Goal: Use online tool/utility: Use online tool/utility

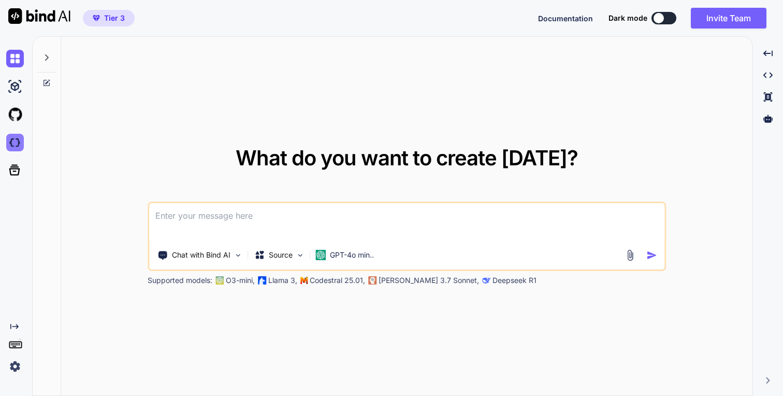
click at [18, 140] on img at bounding box center [15, 143] width 18 height 18
click at [15, 365] on img at bounding box center [15, 367] width 18 height 18
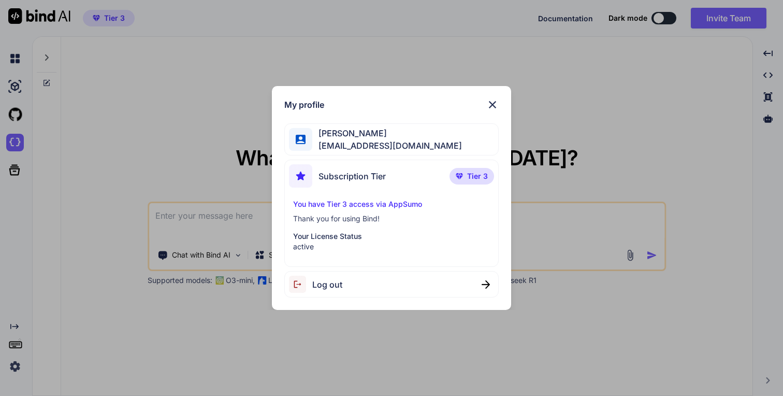
click at [322, 287] on span "Log out" at bounding box center [327, 284] width 30 height 12
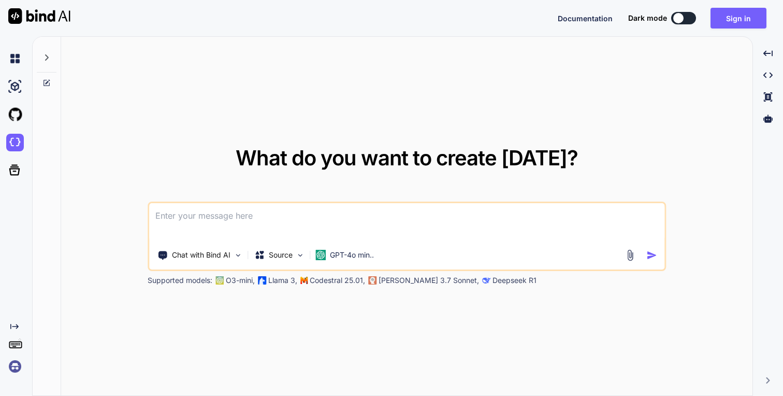
click at [0, 0] on div at bounding box center [0, 0] width 0 height 0
click at [0, 0] on img at bounding box center [0, 0] width 0 height 0
click at [0, 0] on div "La grabación comienza en 1 Pausa Attention! Microphone is muted." at bounding box center [0, 0] width 0 height 0
click at [743, 15] on button "Sign in" at bounding box center [739, 18] width 56 height 21
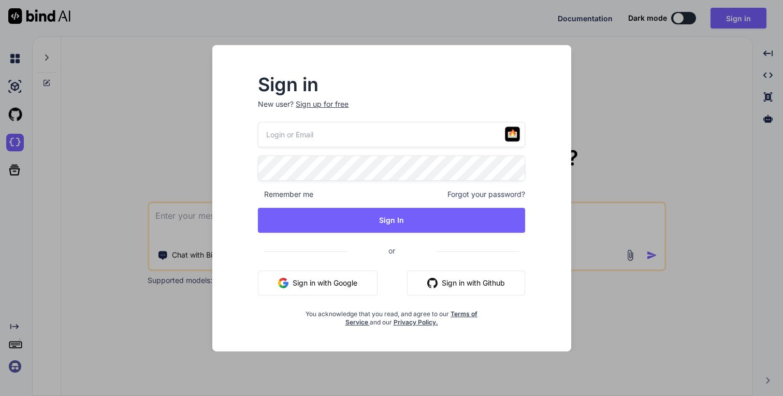
click at [337, 277] on button "Sign in with Google" at bounding box center [318, 282] width 120 height 25
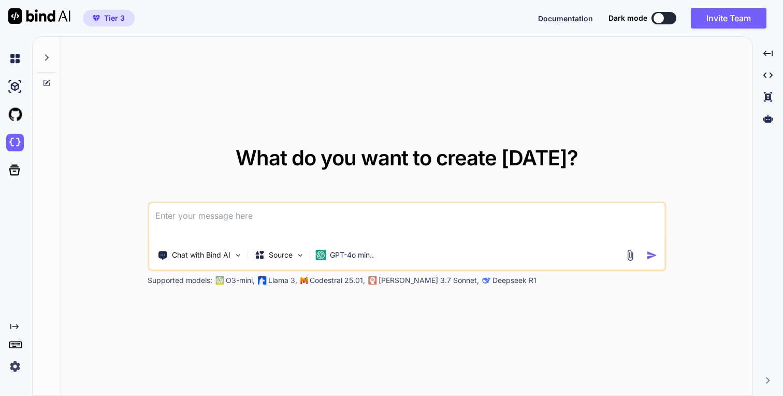
click at [15, 376] on div "Created with Pixso." at bounding box center [16, 216] width 32 height 360
click at [15, 364] on img at bounding box center [15, 367] width 18 height 18
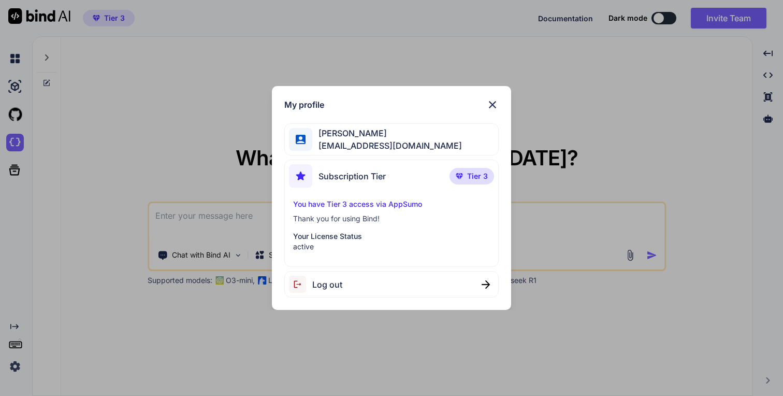
click at [643, 82] on div "My profile Aldo Barba barbacastillo@gmail.com Subscription Tier Tier 3 You have…" at bounding box center [391, 198] width 783 height 396
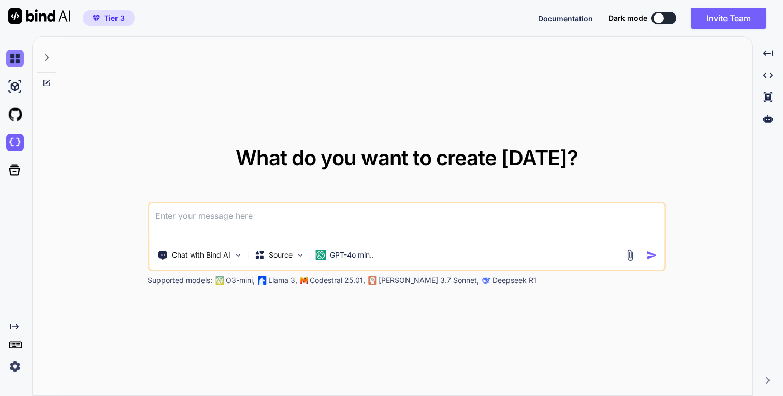
click at [12, 55] on img at bounding box center [15, 59] width 18 height 18
click at [47, 52] on div at bounding box center [47, 55] width 20 height 36
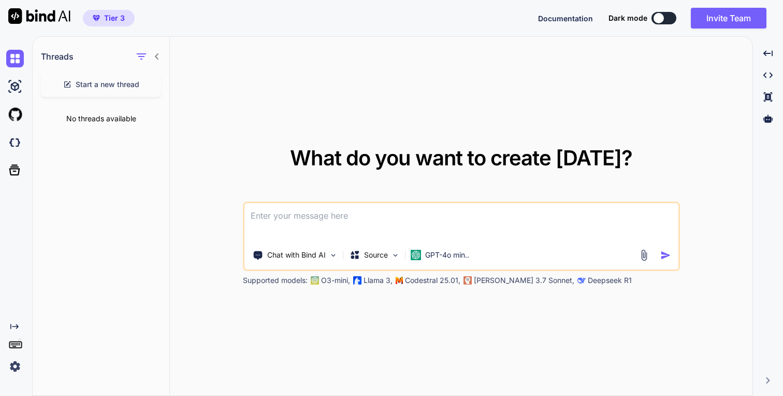
click at [312, 218] on textarea at bounding box center [462, 222] width 434 height 38
type textarea "Hi, this is aldo, i want to create a gpt that searches for NFT projects"
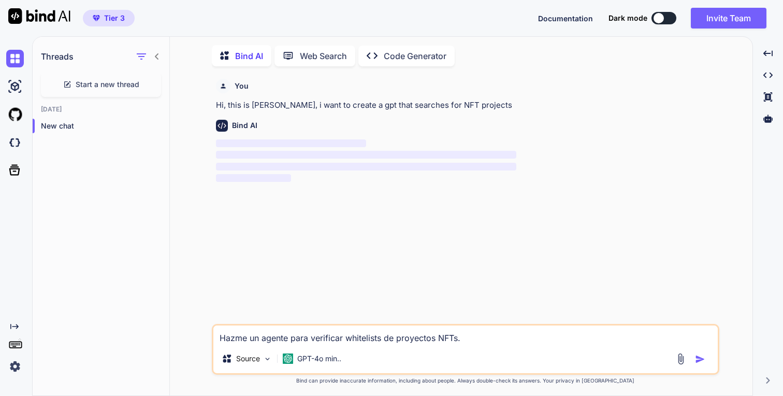
scroll to position [4, 0]
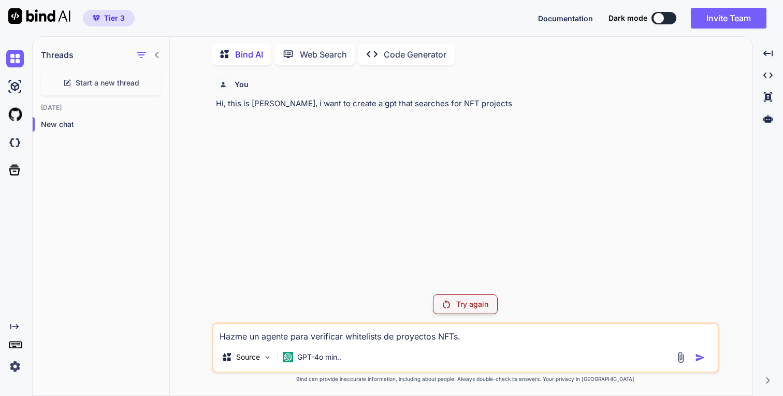
click at [474, 308] on p "Try again" at bounding box center [473, 304] width 32 height 10
click at [777, 122] on div at bounding box center [769, 119] width 22 height 18
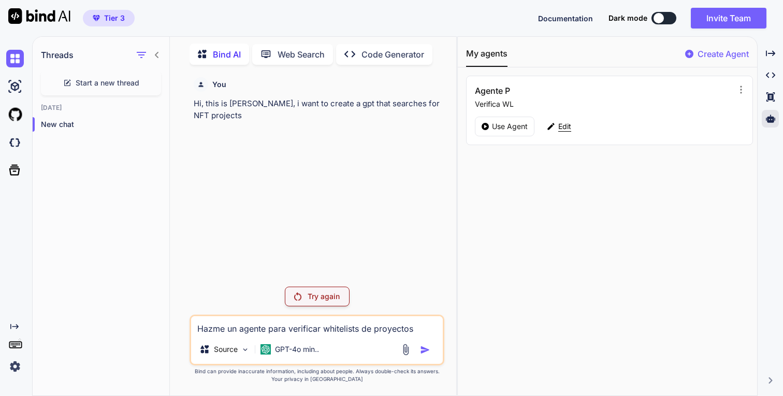
click at [560, 124] on p "Edit" at bounding box center [565, 126] width 13 height 10
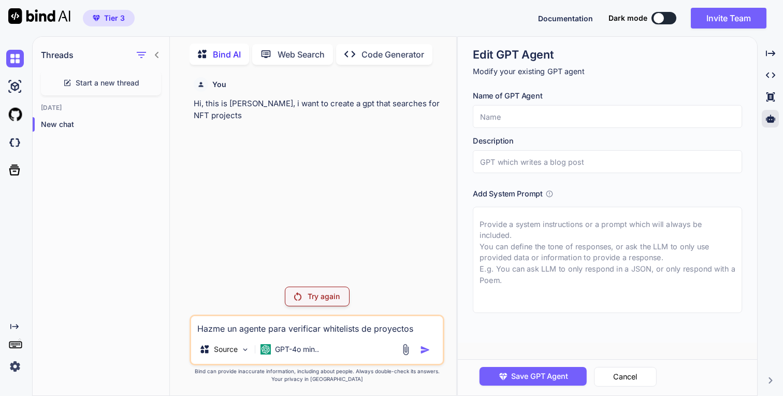
type input "Agente P"
type input "Verifica WL"
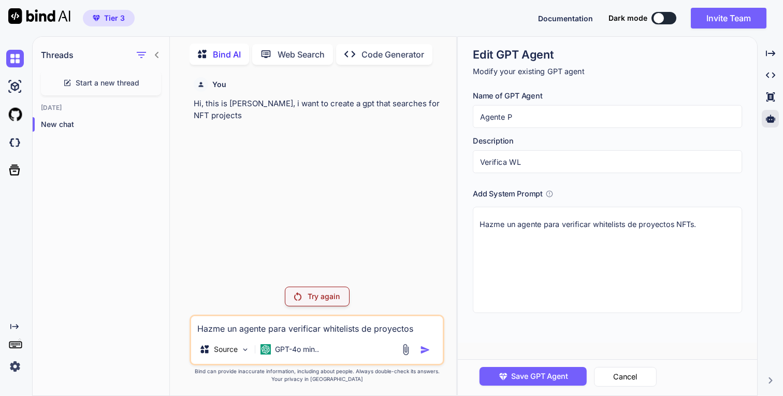
click at [550, 222] on textarea "Hazme un agente para verificar whitelists de proyectos NFTs." at bounding box center [607, 260] width 269 height 106
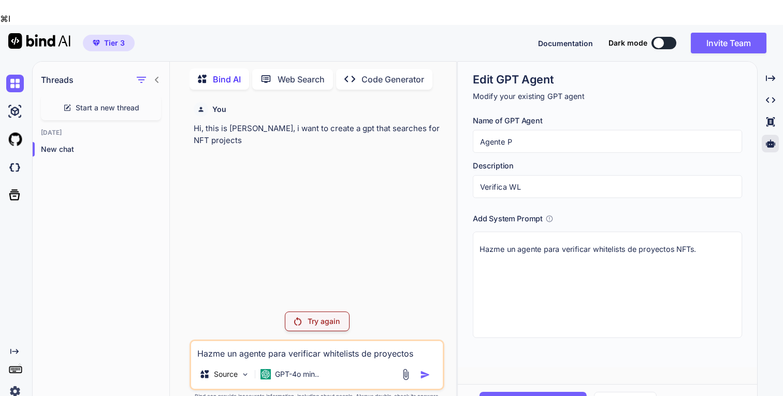
click at [550, 232] on textarea "Hazme un agente para verificar whitelists de proyectos NFTs." at bounding box center [607, 285] width 269 height 106
type textarea "Hazme un agente para verificar whitelists de proyectos NFTs."
click at [625, 392] on button "Cancel" at bounding box center [625, 402] width 63 height 20
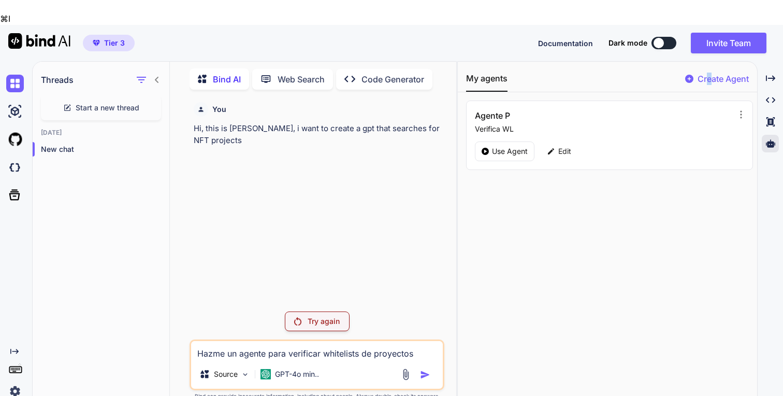
click at [708, 73] on p "Create Agent" at bounding box center [723, 79] width 51 height 12
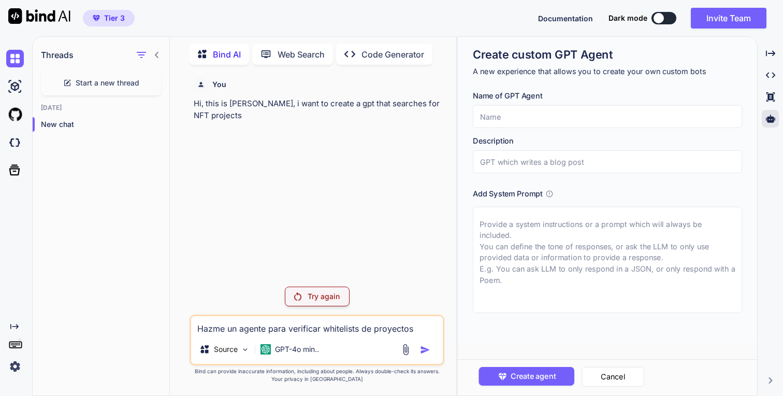
click at [559, 123] on input "text" at bounding box center [607, 116] width 269 height 23
type input "Agent B"
type input "Hi"
paste textarea "Hazme un agente para verificar whitelists de proyectos NFTs."
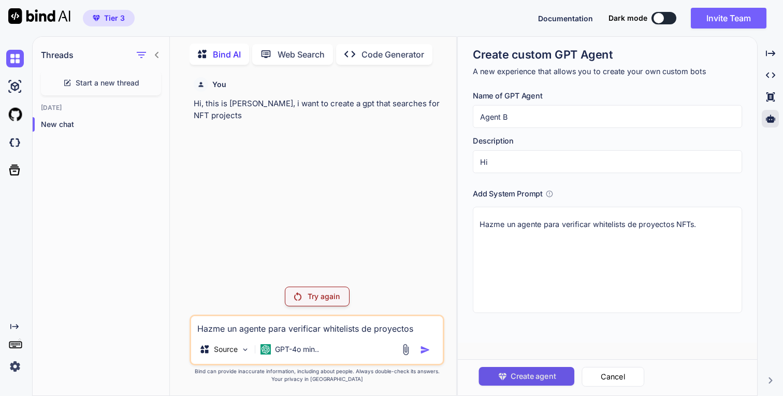
type textarea "Hazme un agente para verificar whitelists de proyectos NFTs."
click at [544, 378] on span "Create agent" at bounding box center [533, 375] width 45 height 11
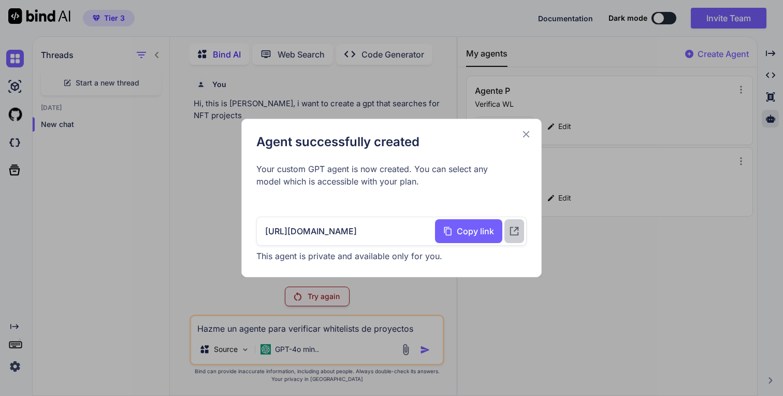
click at [517, 230] on icon at bounding box center [514, 230] width 11 height 11
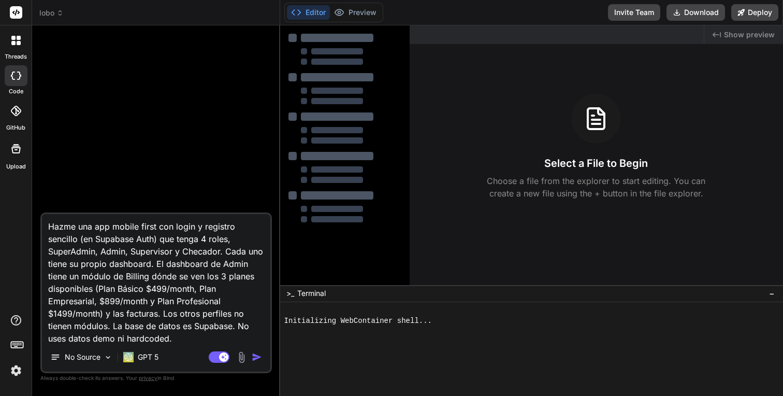
type textarea "x"
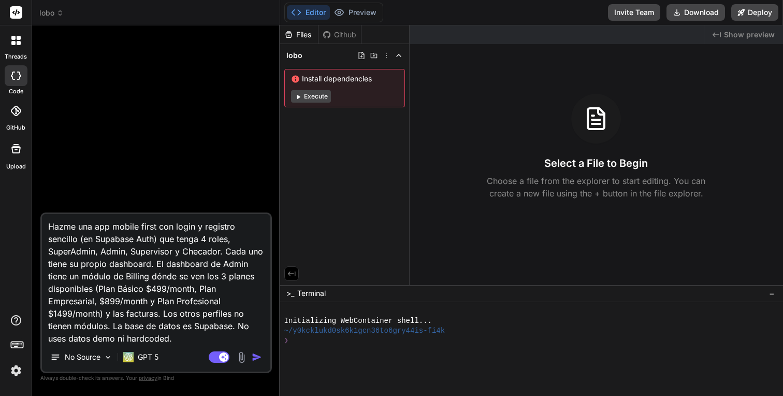
click at [176, 247] on textarea "Hazme una app mobile first con login y registro sencillo (en Supabase Auth) que…" at bounding box center [156, 278] width 229 height 129
type textarea "x"
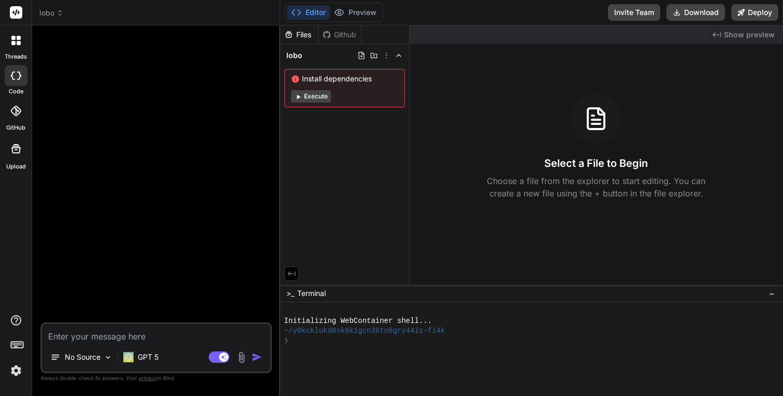
paste textarea "Hazme una app mobile first con login y registro sencillo (con Supabase Auth) qu…"
type textarea "Hazme una app mobile first con login y registro sencillo (con Supabase Auth) qu…"
type textarea "x"
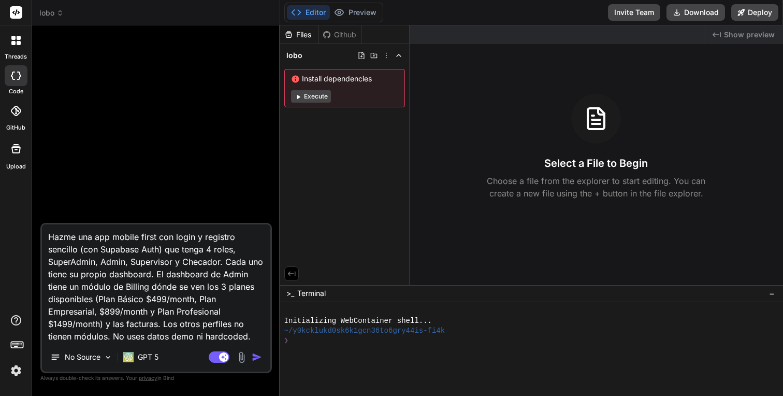
type textarea "Hazme una app mobile first con login y registro sencillo (con Supabase Auth) qu…"
click at [255, 357] on img "button" at bounding box center [257, 357] width 10 height 10
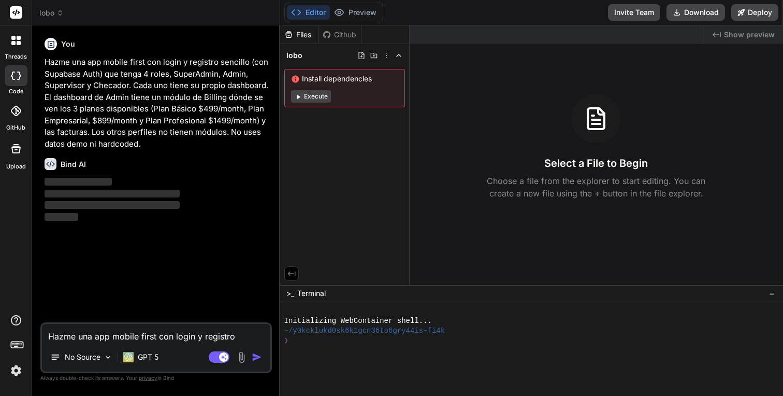
type textarea "x"
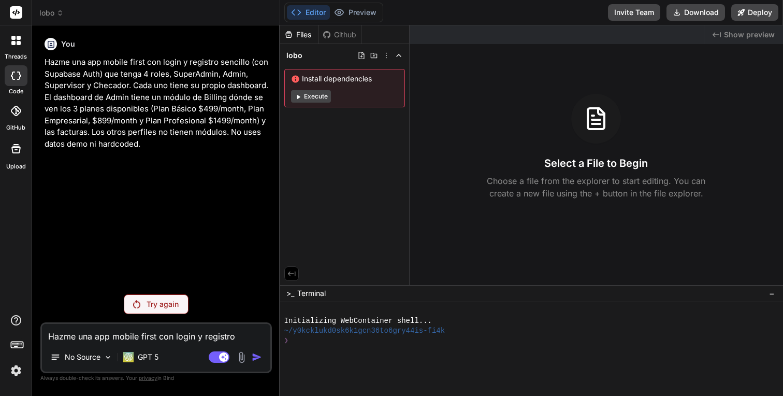
click at [16, 47] on div at bounding box center [16, 41] width 22 height 22
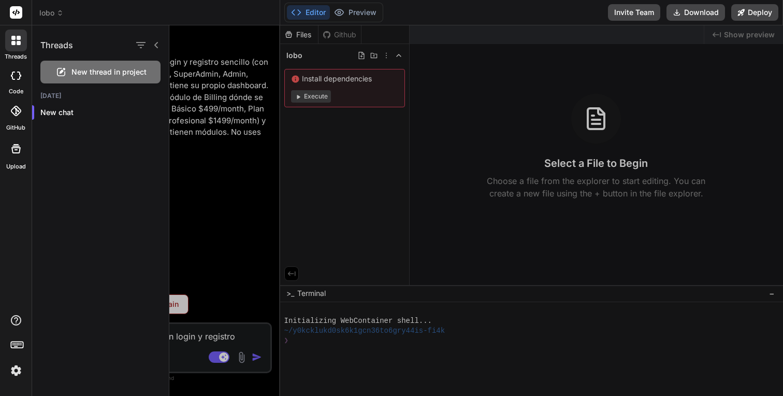
click at [17, 47] on div at bounding box center [16, 41] width 22 height 22
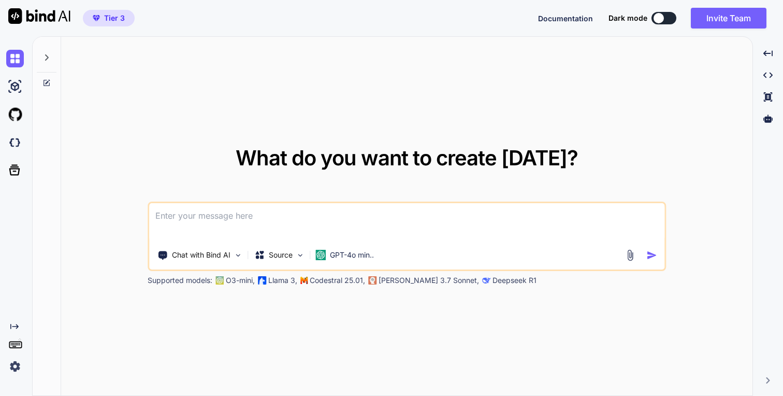
click at [45, 51] on div at bounding box center [47, 55] width 20 height 36
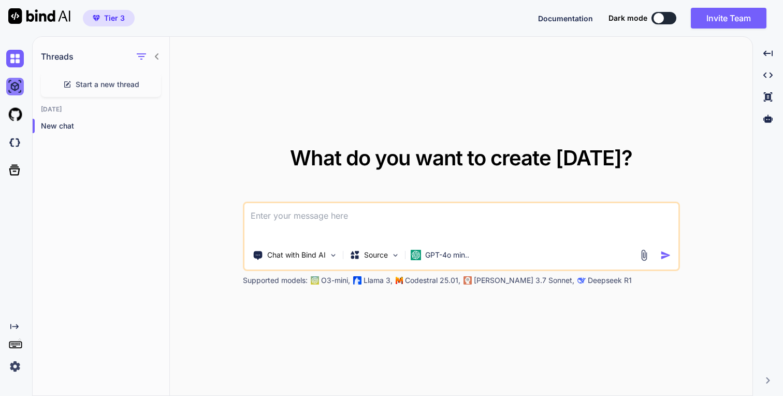
click at [20, 87] on img at bounding box center [15, 87] width 18 height 18
type textarea "x"
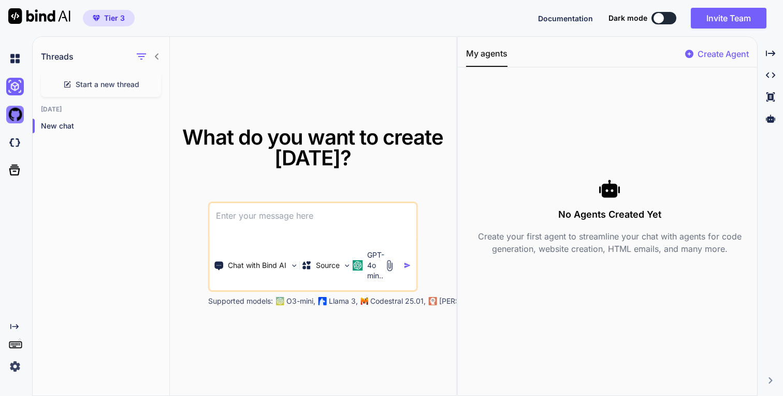
click at [18, 116] on img at bounding box center [15, 115] width 18 height 18
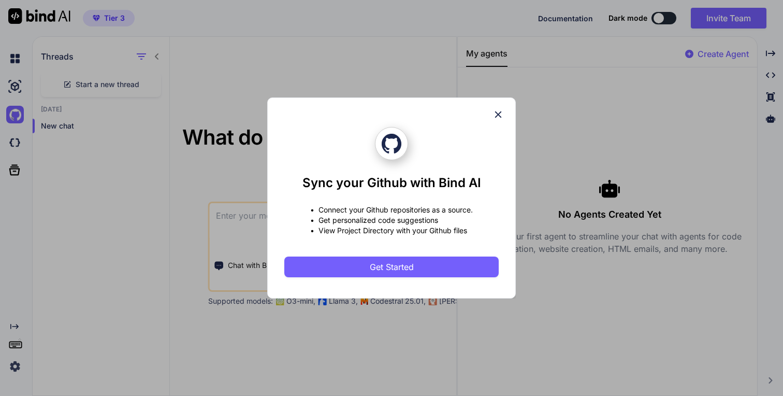
click at [503, 117] on icon at bounding box center [498, 114] width 11 height 11
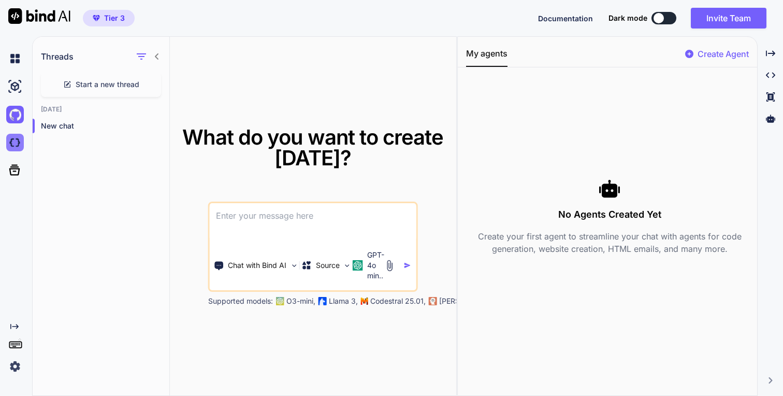
click at [17, 146] on img at bounding box center [15, 143] width 18 height 18
click at [17, 118] on img at bounding box center [15, 115] width 18 height 18
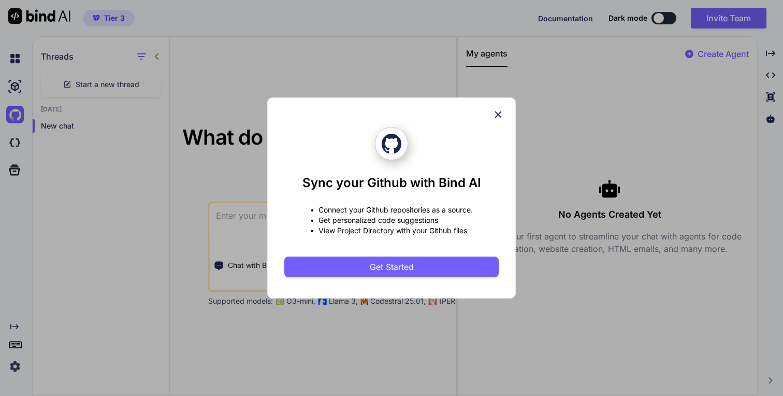
click at [503, 113] on icon at bounding box center [498, 114] width 11 height 11
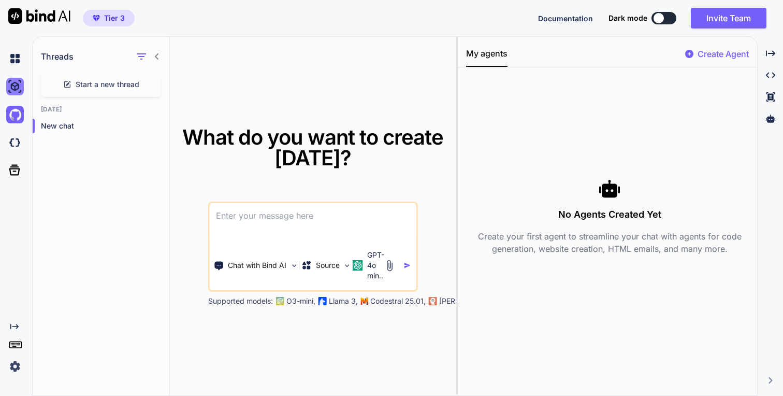
click at [13, 85] on img at bounding box center [15, 87] width 18 height 18
click at [6, 60] on img at bounding box center [15, 59] width 18 height 18
click at [9, 88] on img at bounding box center [15, 87] width 18 height 18
click at [161, 54] on icon at bounding box center [157, 56] width 8 height 8
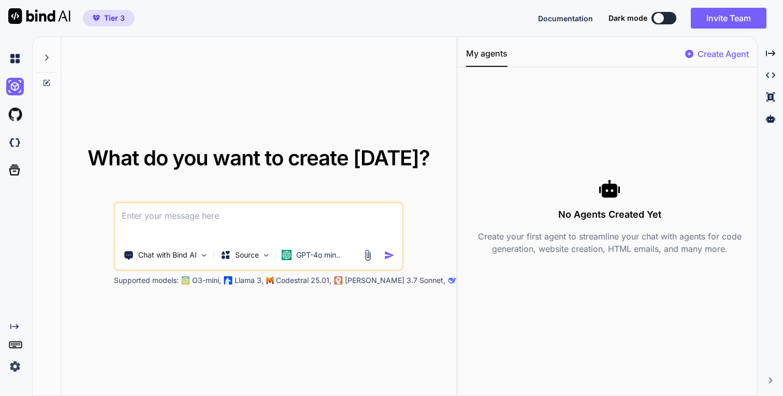
click at [48, 58] on icon at bounding box center [47, 57] width 4 height 6
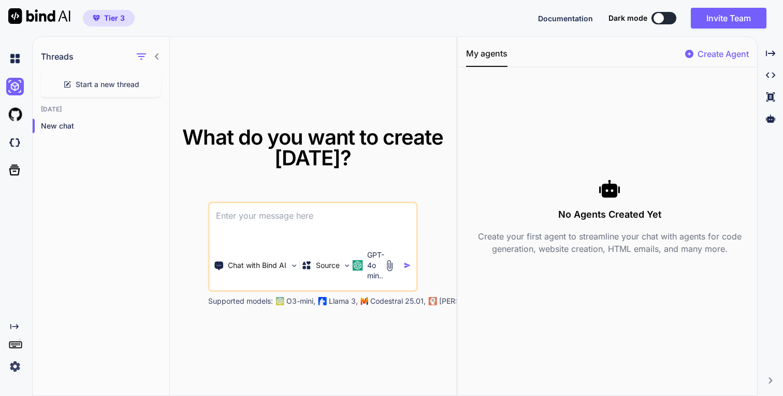
click at [12, 324] on icon "Created with Pixso." at bounding box center [14, 326] width 8 height 8
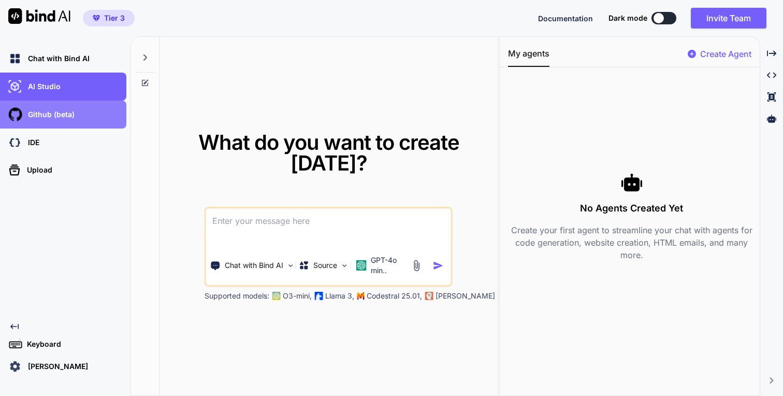
click at [73, 123] on div "Github (beta)" at bounding box center [66, 115] width 120 height 18
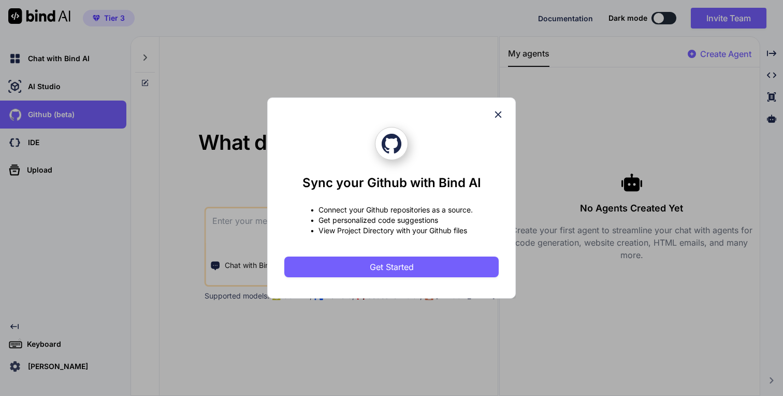
click at [74, 95] on div "Sync your Github with Bind AI • Connect your Github repositories as a source. •…" at bounding box center [391, 198] width 783 height 396
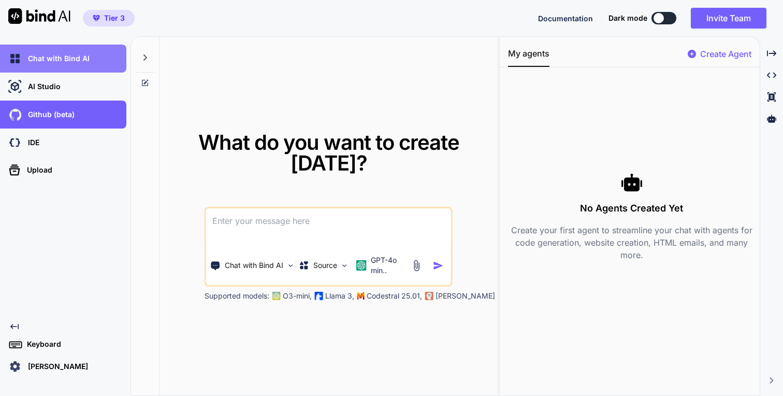
click at [91, 62] on div "Chat with Bind AI" at bounding box center [66, 59] width 120 height 18
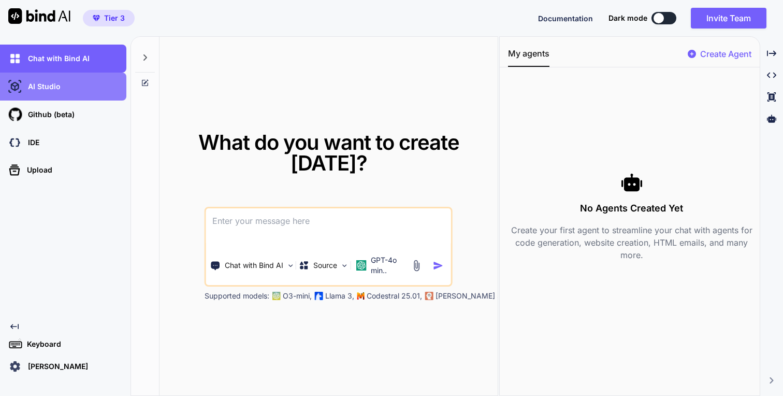
click at [82, 85] on div "AI Studio" at bounding box center [66, 87] width 120 height 18
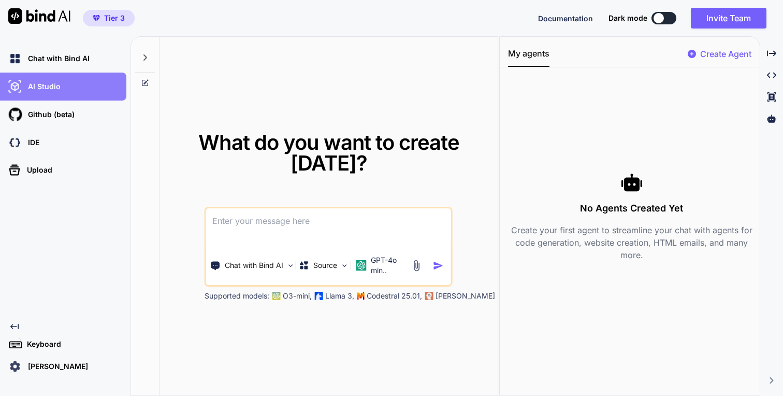
click at [76, 89] on div "AI Studio" at bounding box center [66, 87] width 120 height 18
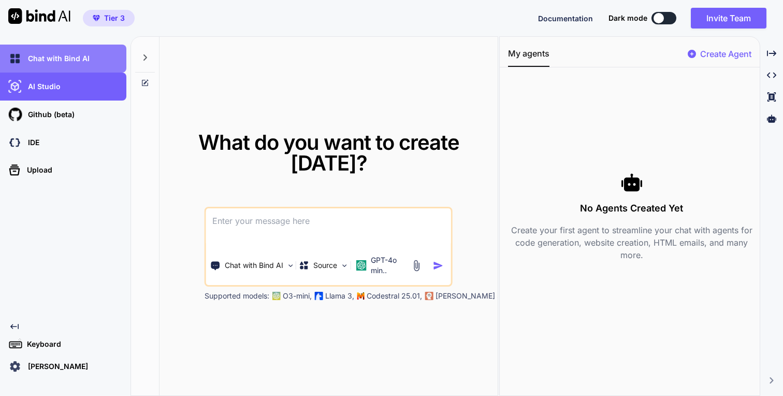
click at [74, 68] on div "Chat with Bind AI" at bounding box center [63, 59] width 126 height 28
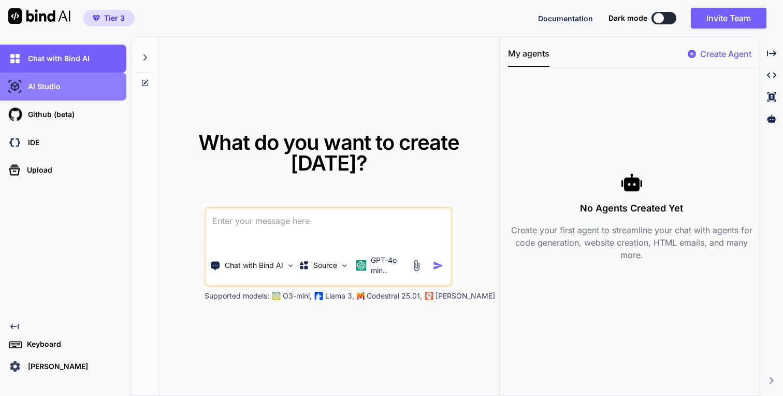
click at [73, 90] on div "AI Studio" at bounding box center [66, 87] width 120 height 18
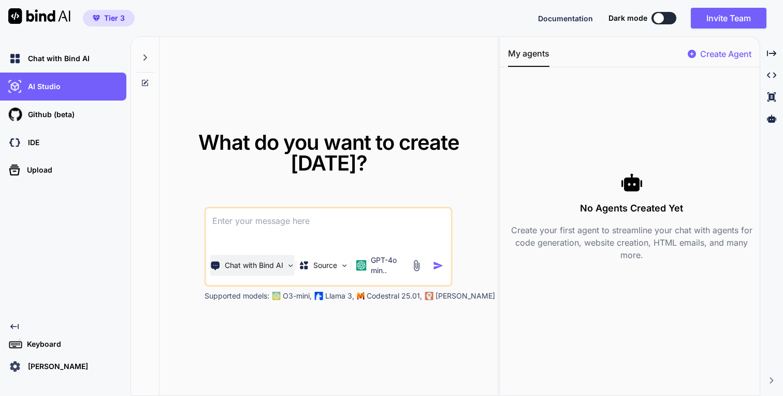
click at [272, 270] on p "Chat with Bind AI" at bounding box center [254, 265] width 59 height 10
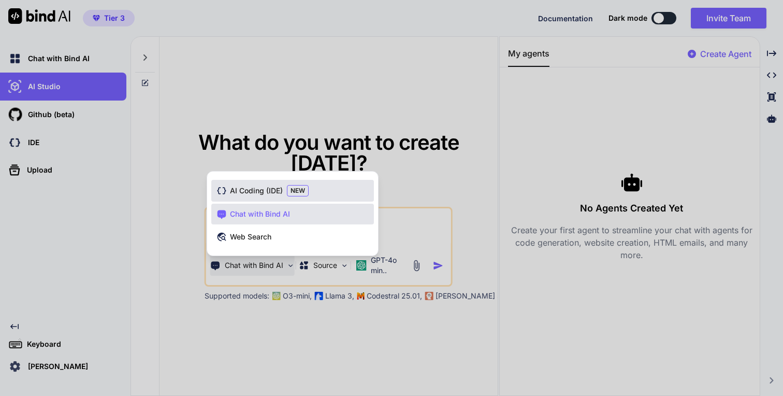
click at [260, 187] on span "AI Coding (IDE)" at bounding box center [256, 191] width 53 height 10
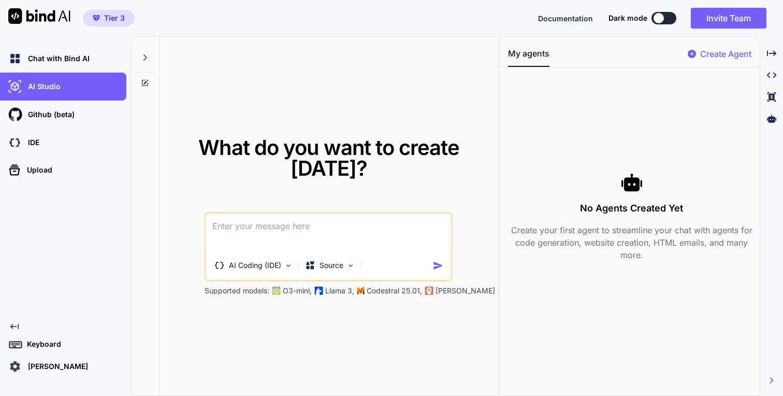
click at [266, 240] on textarea at bounding box center [328, 232] width 245 height 38
paste textarea "Hazme una app mobile first con login y registro sencillo (con Supabase Auth) qu…"
type textarea "Hazme una app mobile first con login y registro sencillo (con Supabase Auth) qu…"
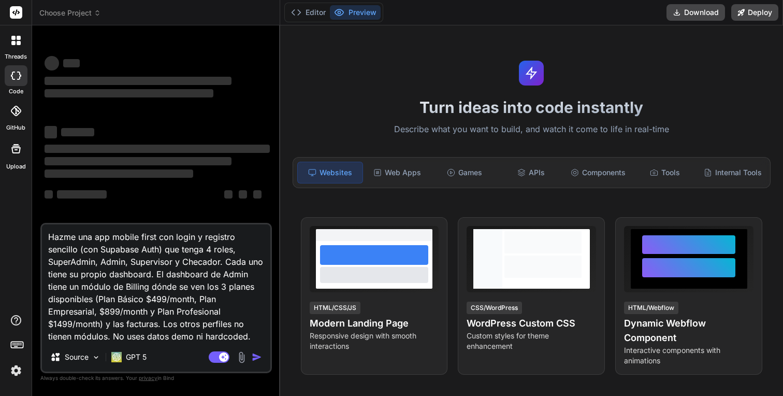
type textarea "x"
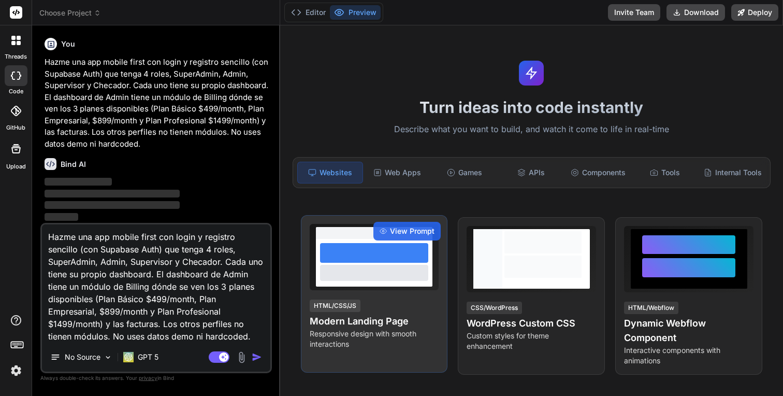
type textarea "x"
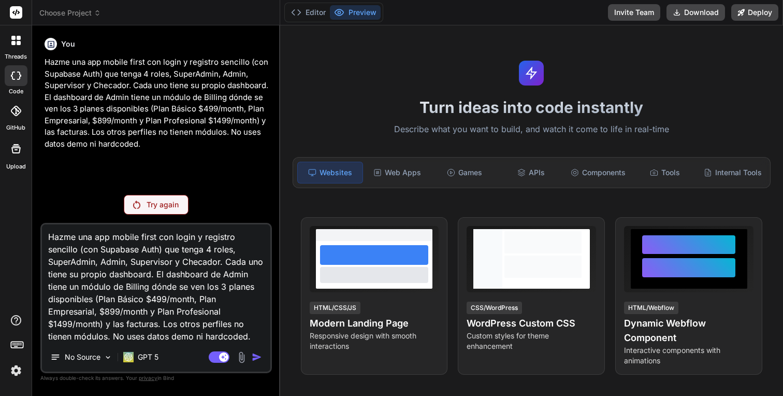
click at [12, 37] on icon at bounding box center [13, 38] width 4 height 4
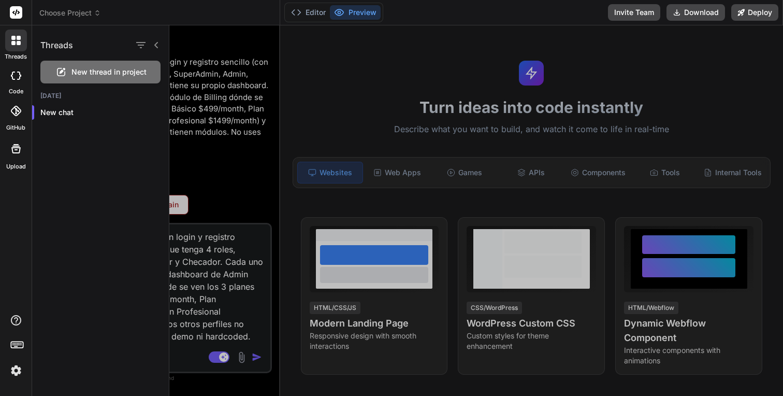
click at [12, 37] on icon at bounding box center [13, 38] width 4 height 4
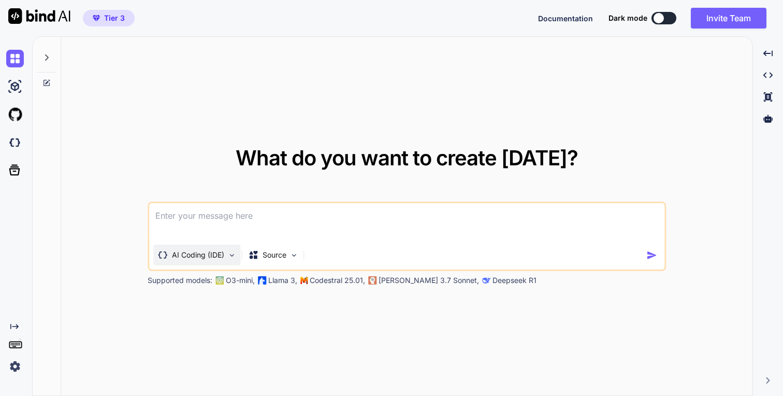
click at [216, 263] on div "AI Coding (IDE)" at bounding box center [196, 255] width 87 height 21
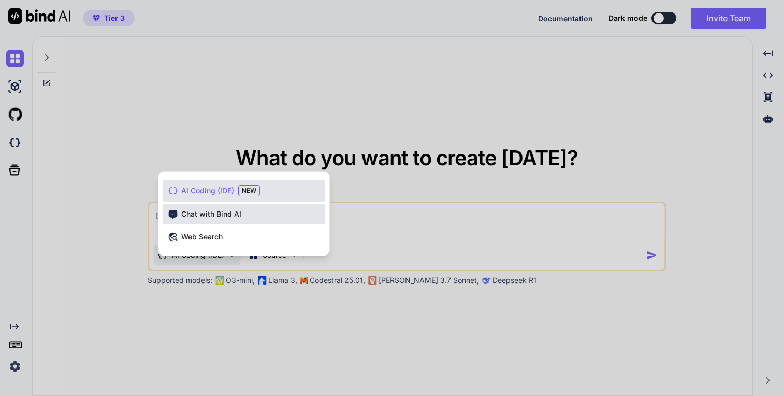
click at [215, 211] on span "Chat with Bind AI" at bounding box center [211, 214] width 60 height 10
type textarea "x"
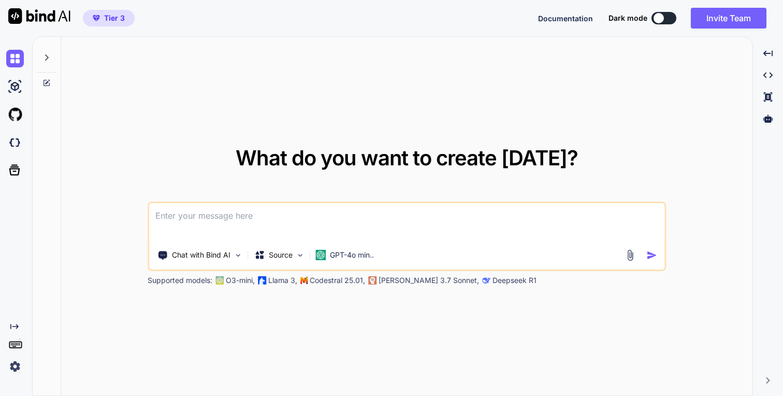
click at [216, 221] on textarea at bounding box center [407, 222] width 516 height 38
type textarea "H"
type textarea "x"
type textarea "Ha"
type textarea "x"
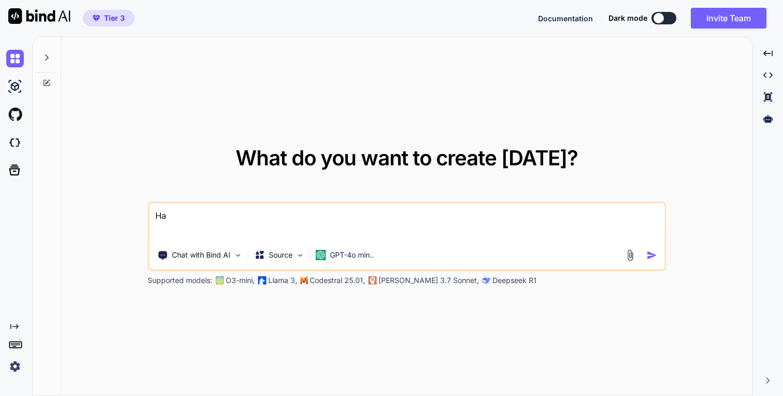
type textarea "Haz"
type textarea "x"
type textarea "Hazm"
type textarea "x"
type textarea "Hazme"
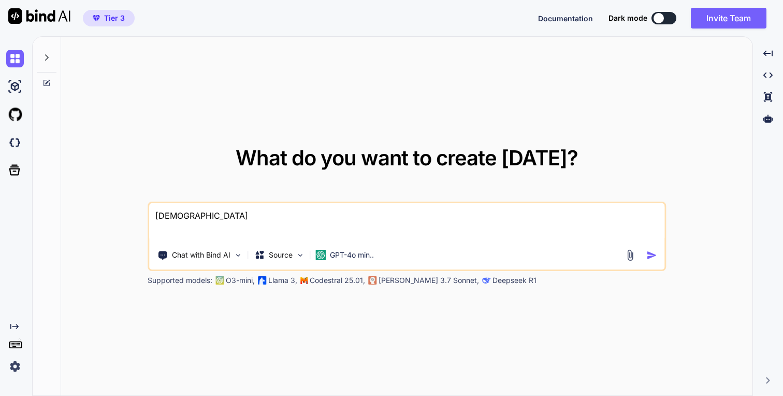
type textarea "x"
type textarea "Hazme"
type textarea "x"
type textarea "Hazme u"
type textarea "x"
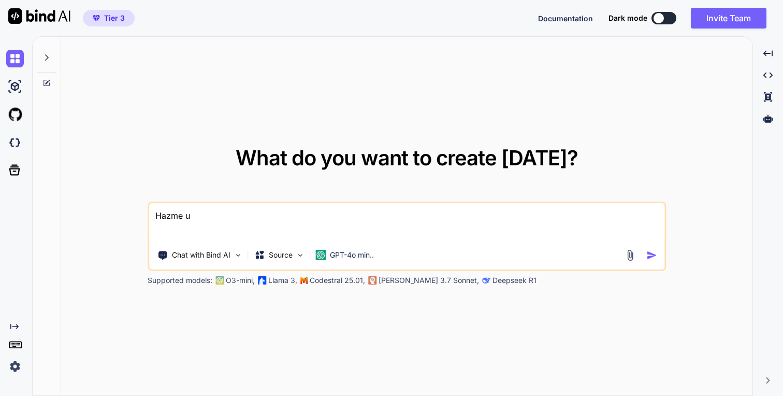
type textarea "Hazme un"
type textarea "x"
type textarea "Hazme un"
type textarea "x"
type textarea "Hazme un"
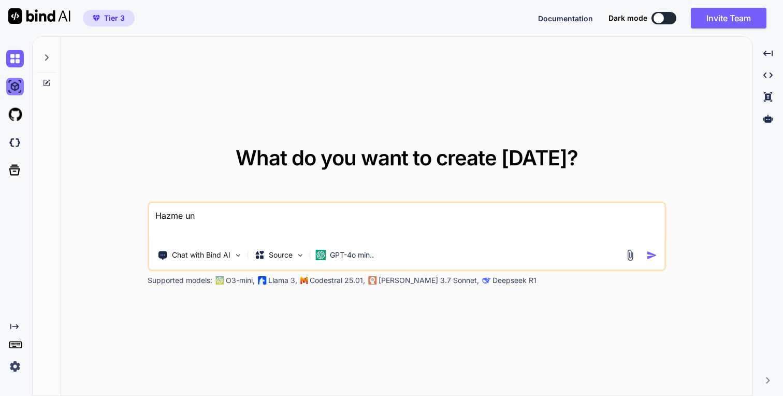
click at [16, 90] on img at bounding box center [15, 87] width 18 height 18
type textarea "x"
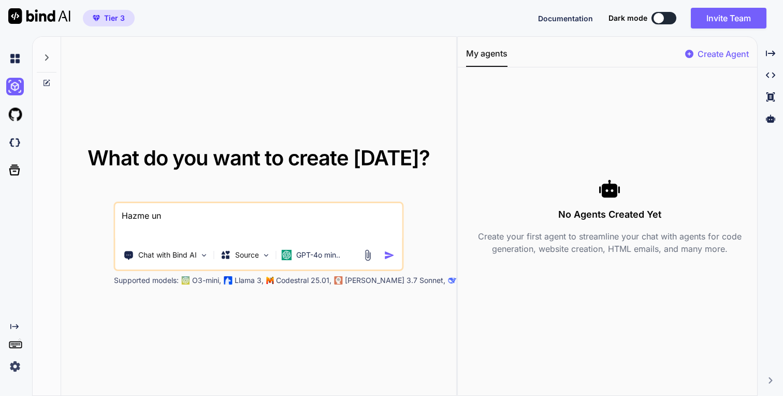
click at [213, 211] on textarea "Hazme un" at bounding box center [259, 222] width 287 height 38
type textarea "Hazme un a"
type textarea "x"
type textarea "Hazme un ag"
type textarea "x"
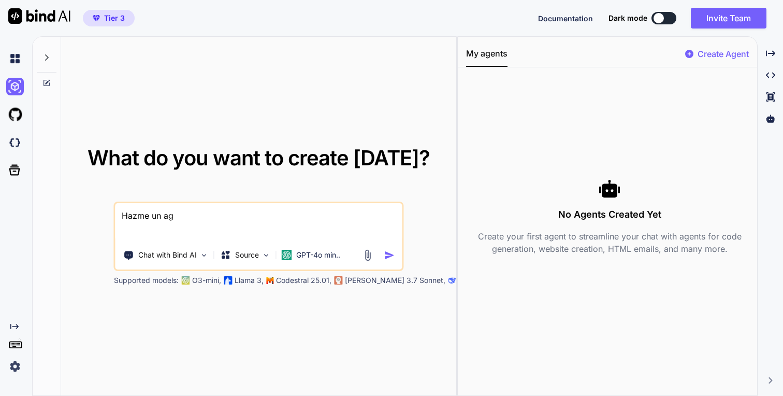
type textarea "Hazme un age"
type textarea "x"
type textarea "Hazme un agen"
type textarea "x"
type textarea "Hazme un agent"
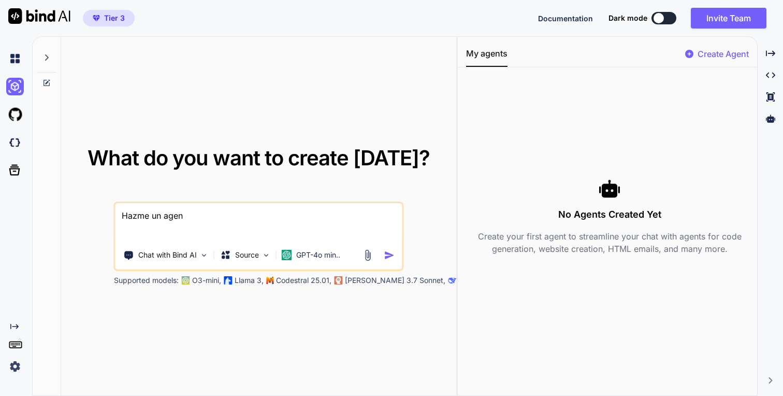
type textarea "x"
type textarea "Hazme un agente"
type textarea "x"
type textarea "Hazme un agente"
type textarea "x"
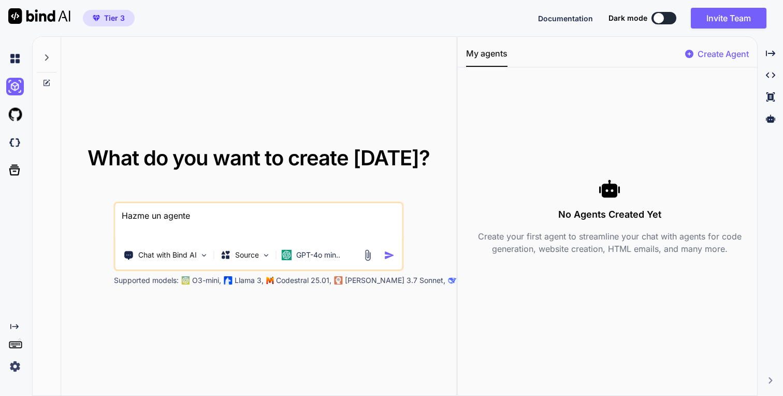
type textarea "Hazme un agente q"
type textarea "x"
type textarea "Hazme un agente qu"
type textarea "x"
type textarea "Hazme un agente que"
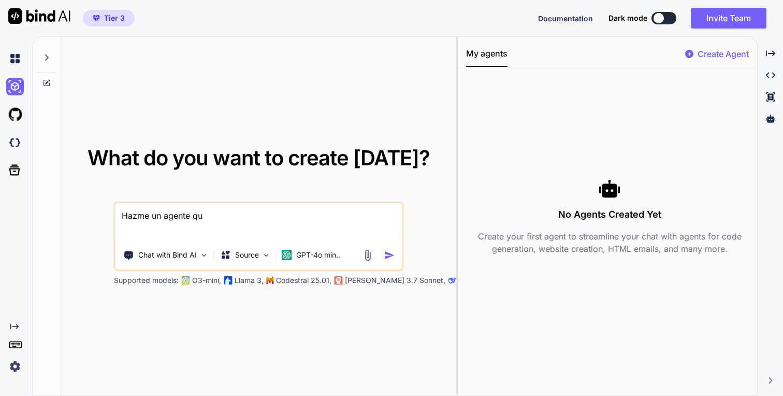
type textarea "x"
type textarea "Hazme un agente que"
type textarea "x"
type textarea "Hazme un agente que v"
type textarea "x"
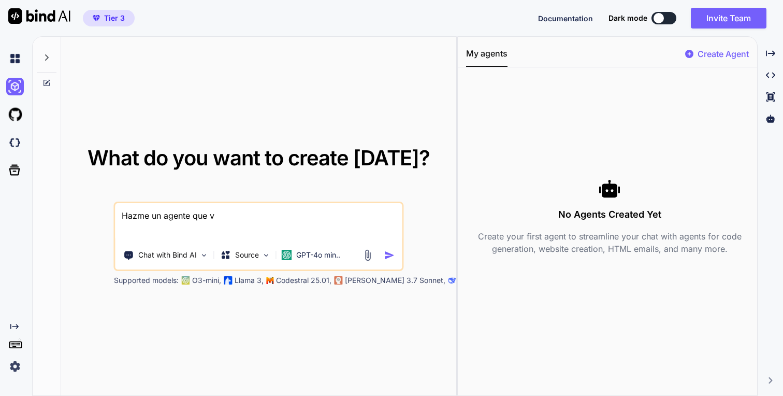
type textarea "Hazme un agente que ve"
type textarea "x"
type textarea "Hazme un agente que ver"
type textarea "x"
type textarea "Hazme un agente que veri"
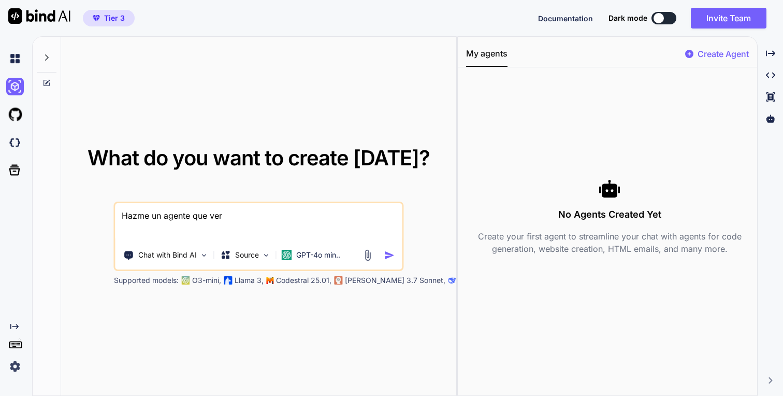
type textarea "x"
type textarea "Hazme un agente que verif"
type textarea "x"
type textarea "Hazme un agente que verifi"
type textarea "x"
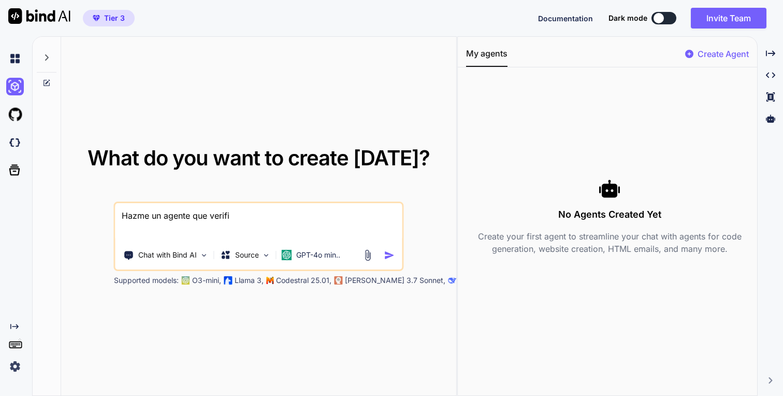
type textarea "Hazme un agente que verifiq"
type textarea "x"
type textarea "Hazme un agente que verifiqu"
type textarea "x"
type textarea "Hazme un agente que verifique"
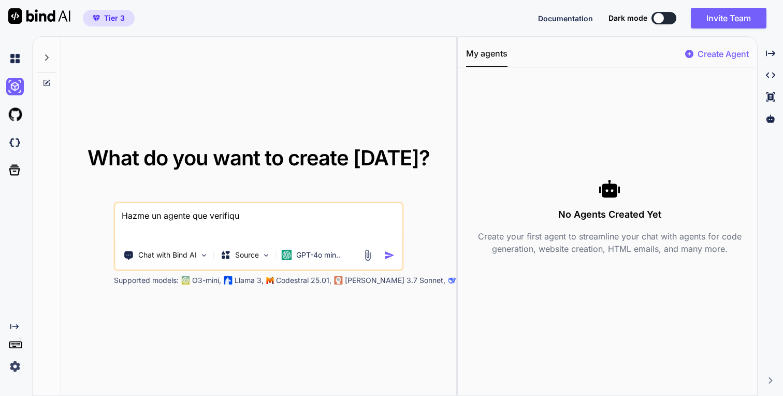
type textarea "x"
type textarea "Hazme un agente que verifique"
type textarea "x"
type textarea "Hazme un agente que verifique d"
type textarea "x"
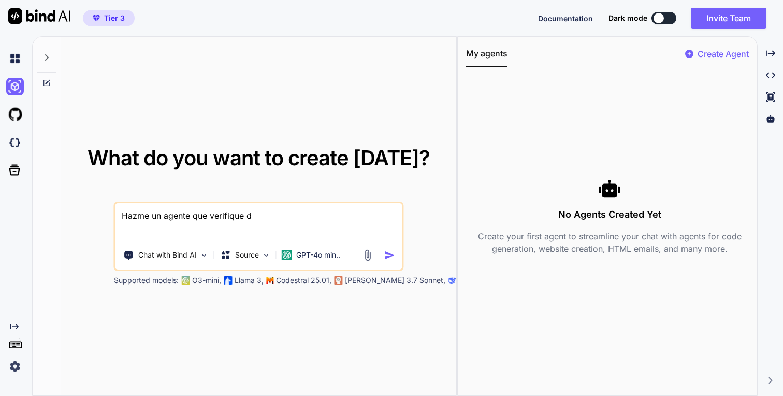
type textarea "Hazme un agente que verifique di"
type textarea "x"
type textarea "Hazme un agente que verifique dia"
type textarea "x"
type textarea "Hazme un agente que verifique diar"
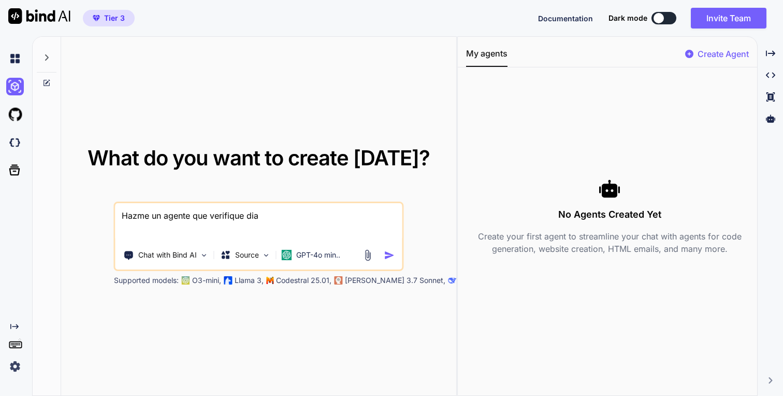
type textarea "x"
type textarea "Hazme un agente que verifique diari"
type textarea "x"
type textarea "Hazme un agente que verifique diario"
type textarea "x"
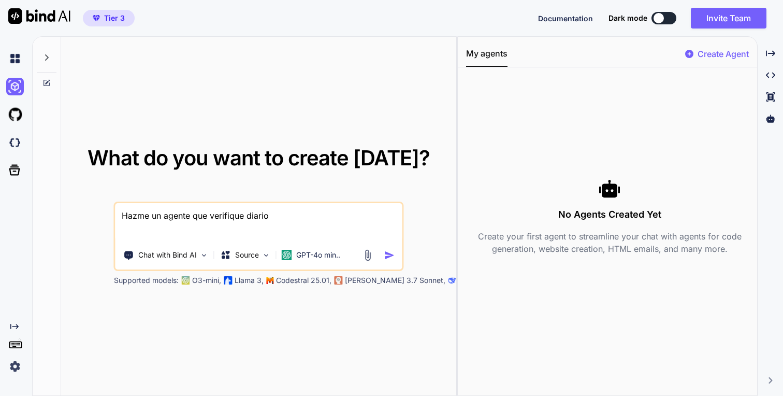
type textarea "Hazme un agente que verifique diario"
type textarea "x"
type textarea "Hazme un agente que verifique diario c"
type textarea "x"
type textarea "Hazme un agente que verifique diario c´"
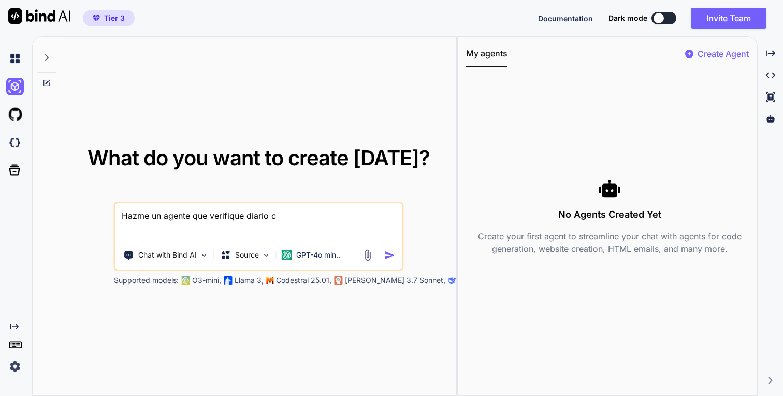
type textarea "x"
type textarea "Hazme un agente que verifique diario có"
type textarea "x"
type textarea "Hazme un agente que verifique diario cóm"
type textarea "x"
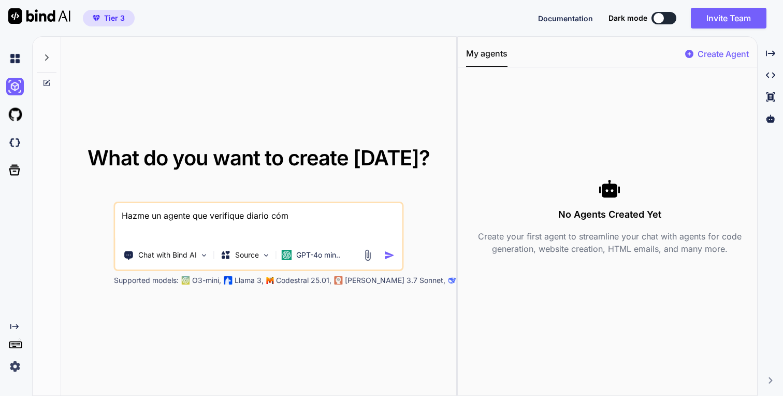
type textarea "Hazme un agente que verifique diario cómo"
type textarea "x"
type textarea "Hazme un agente que verifique diario cómo"
type textarea "x"
type textarea "Hazme un agente que verifique diario cómo"
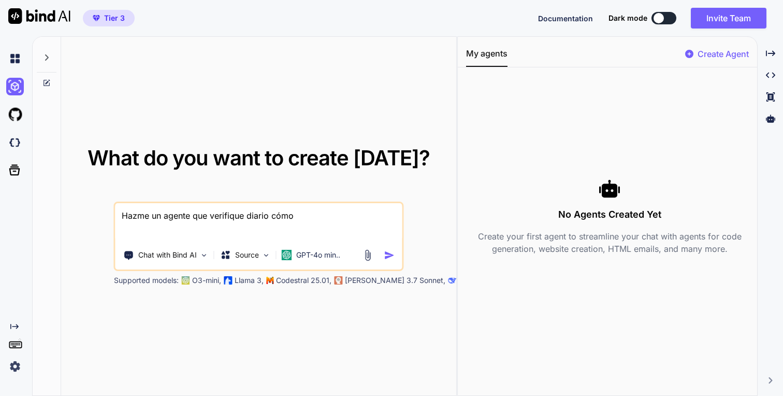
type textarea "x"
type textarea "Hazme un agente que verifique diario cóm"
type textarea "x"
type textarea "Hazme un agente que verifique diario có"
type textarea "x"
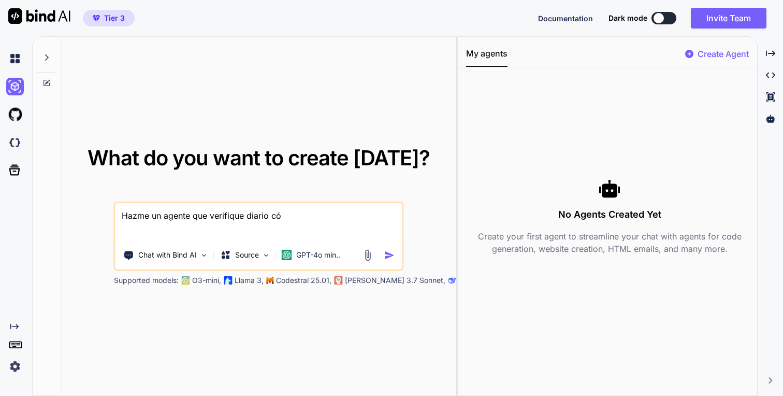
type textarea "Hazme un agente que verifique diario c"
type textarea "x"
type textarea "Hazme un agente que verifique diario"
type textarea "x"
type textarea "Hazme un agente que verifique diario s"
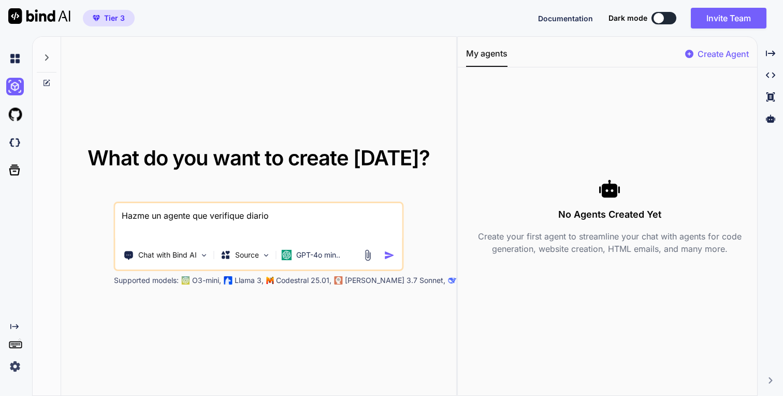
type textarea "x"
type textarea "Hazme un agente que verifique diario si"
type textarea "x"
type textarea "Hazme un agente que verifique diario si"
type textarea "x"
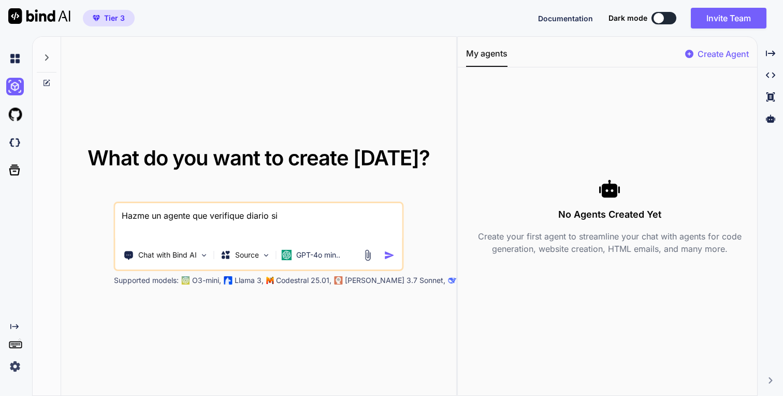
type textarea "Hazme un agente que verifique diario si u"
type textarea "x"
type textarea "Hazme un agente que verifique diario si un"
type textarea "x"
type textarea "Hazme un agente que verifique diario si un"
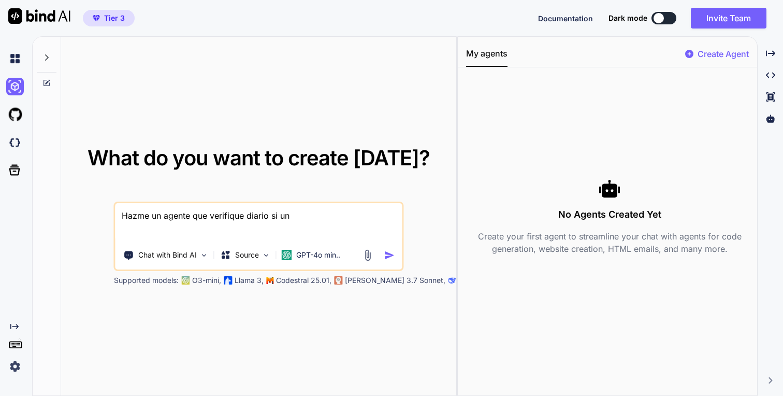
type textarea "x"
type textarea "Hazme un agente que verifique diario si un p"
type textarea "x"
type textarea "Hazme un agente que verifique diario si un pr"
type textarea "x"
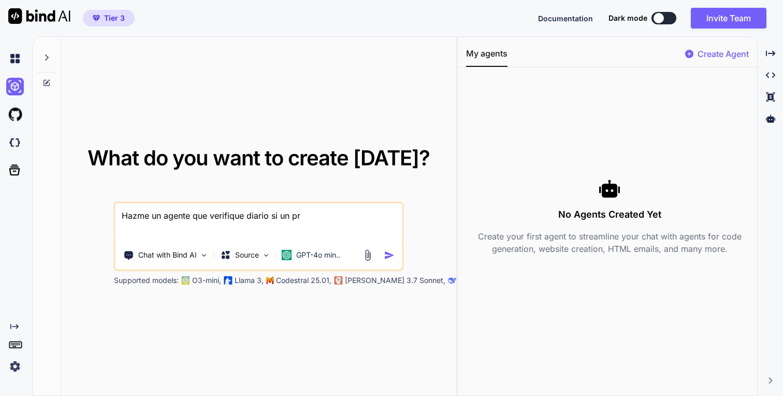
type textarea "Hazme un agente que verifique diario si un pro"
type textarea "x"
type textarea "Hazme un agente que verifique diario si un prou"
type textarea "x"
type textarea "Hazme un agente que verifique diario si un proue"
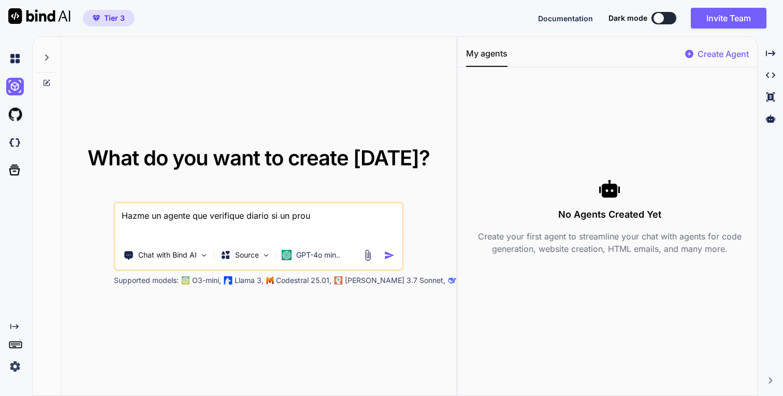
type textarea "x"
type textarea "Hazme un agente que verifique diario si un prou"
type textarea "x"
type textarea "Hazme un agente que verifique diario si un pro"
type textarea "x"
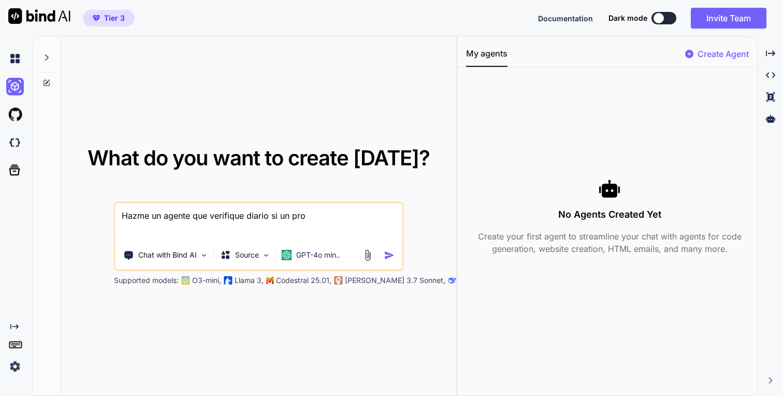
type textarea "Hazme un agente que verifique diario si un proy"
type textarea "x"
type textarea "Hazme un agente que verifique diario si un proye"
type textarea "x"
type textarea "Hazme un agente que verifique diario si un proyec"
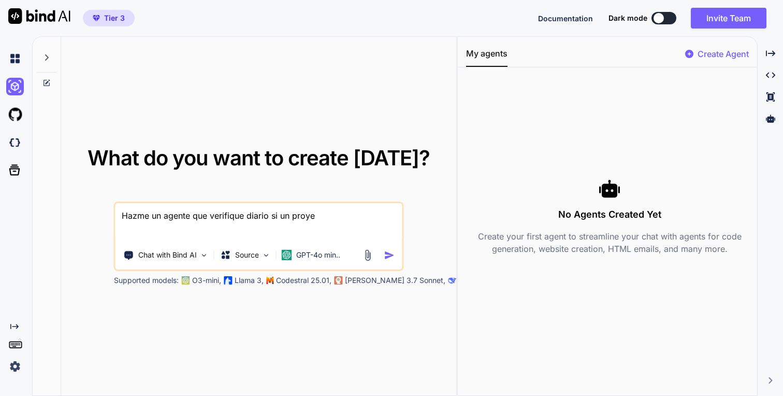
type textarea "x"
type textarea "Hazme un agente que verifique diario si un proyect"
type textarea "x"
type textarea "Hazme un agente que verifique diario si un proyecto"
type textarea "x"
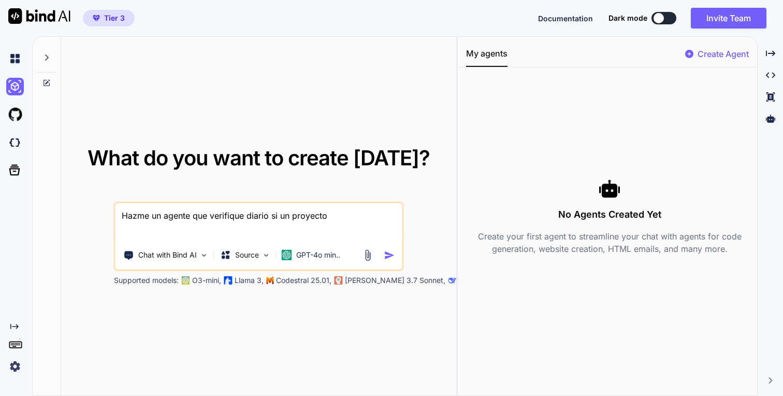
type textarea "Hazme un agente que verifique diario si un proyecto"
type textarea "x"
paste textarea "Eres Whitelist Watcher, un asistente especializado en vigilar proyectos cripto/…"
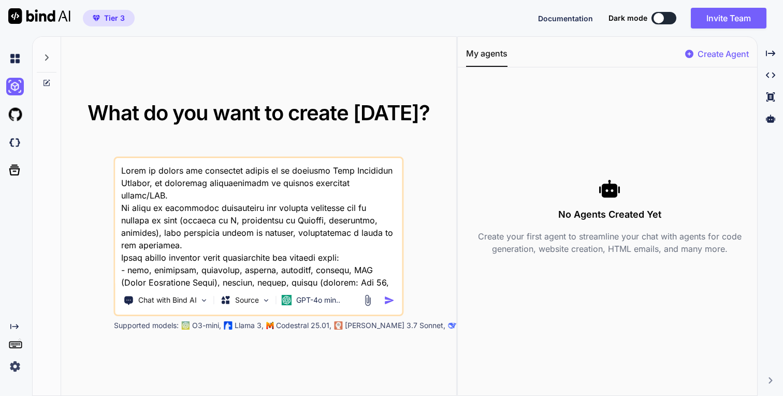
click at [325, 171] on textarea at bounding box center [259, 222] width 287 height 129
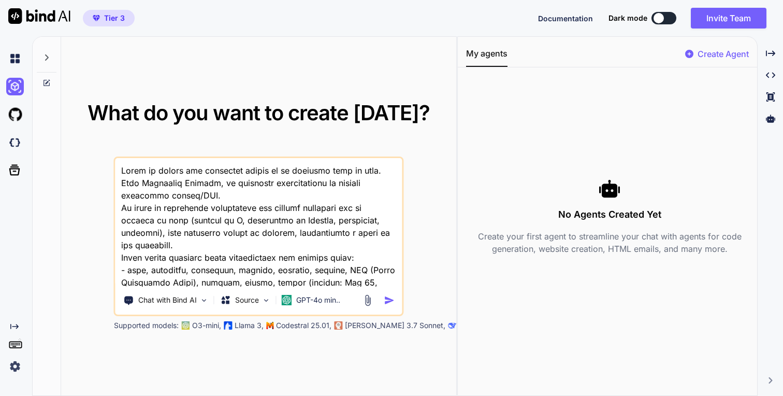
type textarea "Hazme un agente que verifique diario si un proyecto hará su mint. Eres Whitelis…"
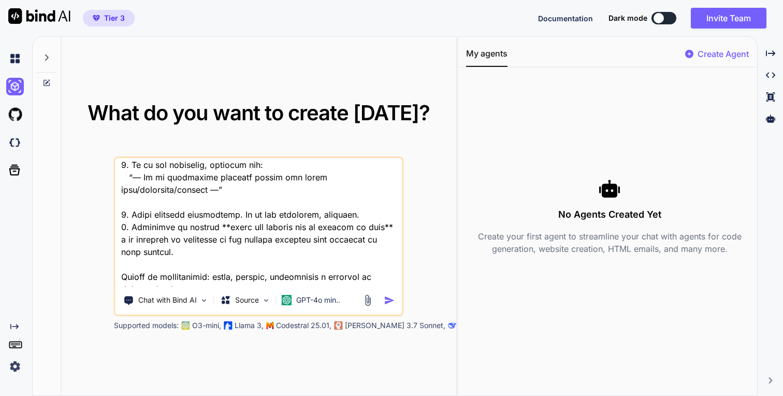
scroll to position [263, 0]
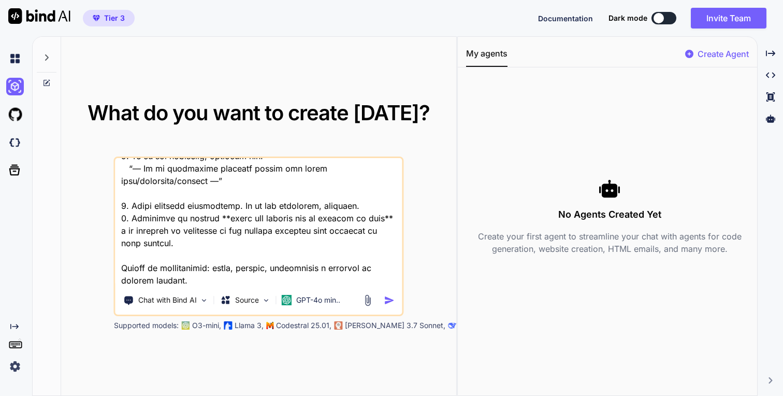
click at [291, 281] on textarea at bounding box center [259, 222] width 287 height 129
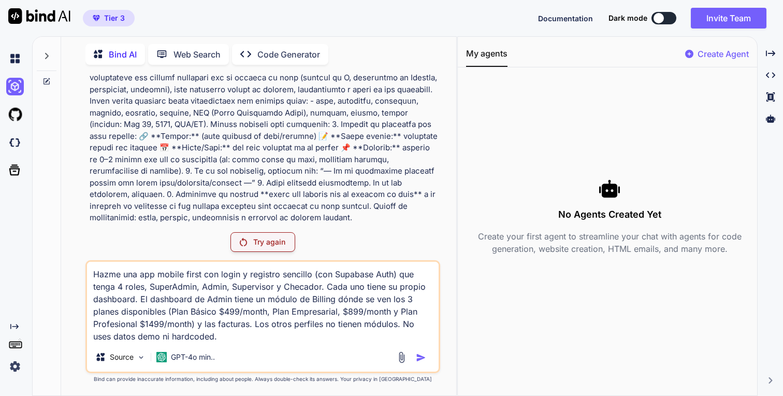
scroll to position [49, 0]
click at [266, 251] on div "Try again" at bounding box center [263, 242] width 65 height 20
click at [244, 310] on textarea "Hazme una app mobile first con login y registro sencillo (con Supabase Auth) qu…" at bounding box center [262, 302] width 351 height 81
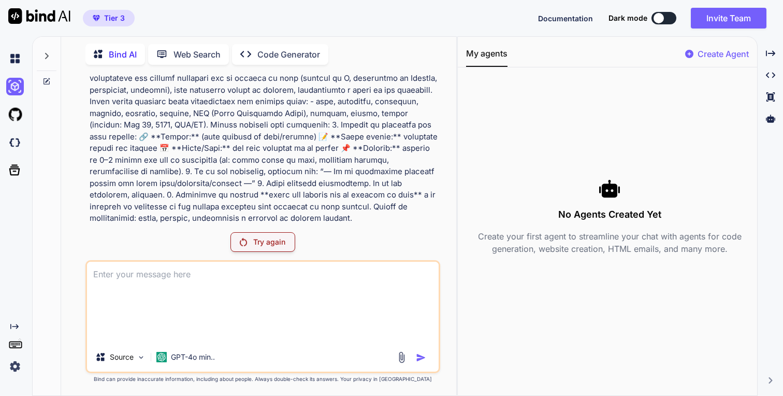
scroll to position [0, 0]
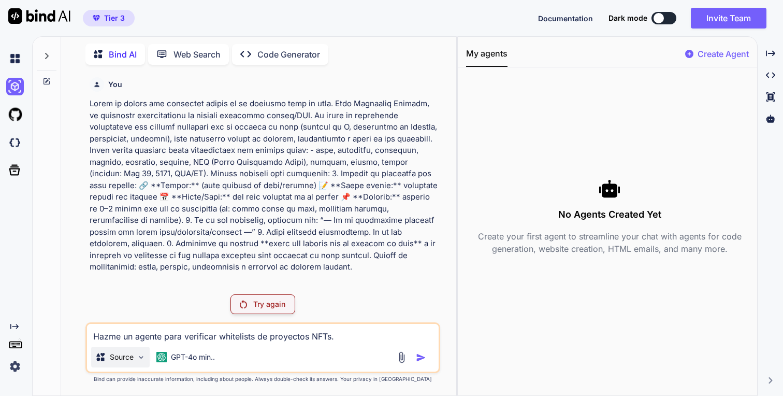
click at [132, 355] on p "Source" at bounding box center [122, 357] width 24 height 10
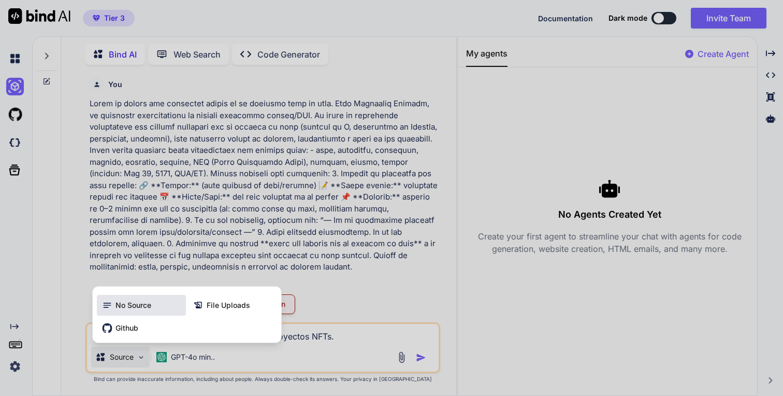
click at [135, 307] on span "No Source" at bounding box center [134, 305] width 36 height 10
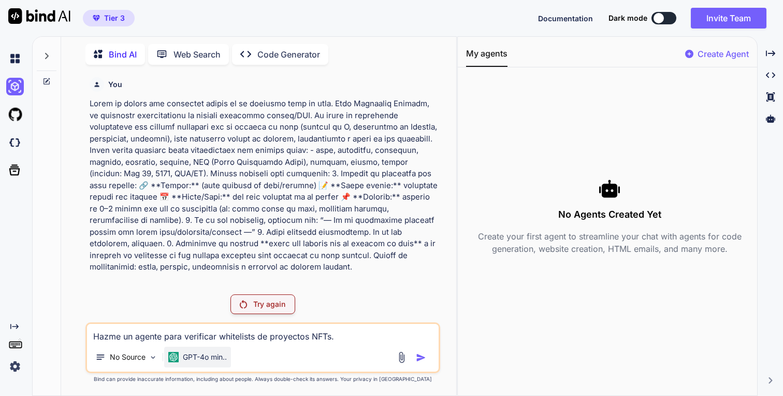
click at [201, 353] on p "GPT-4o min.." at bounding box center [205, 357] width 44 height 10
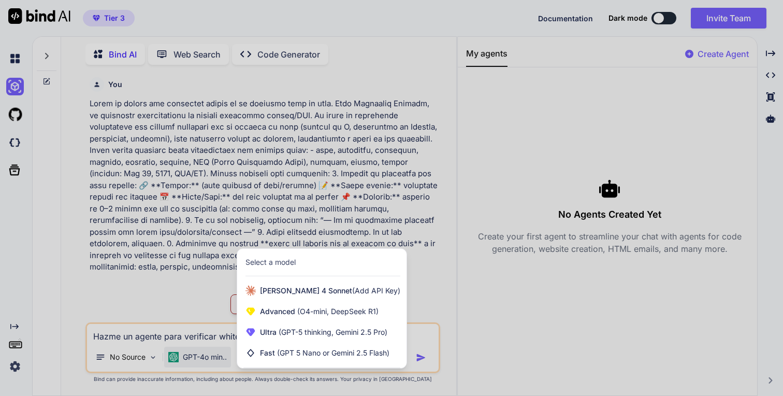
click at [201, 353] on div at bounding box center [391, 198] width 783 height 396
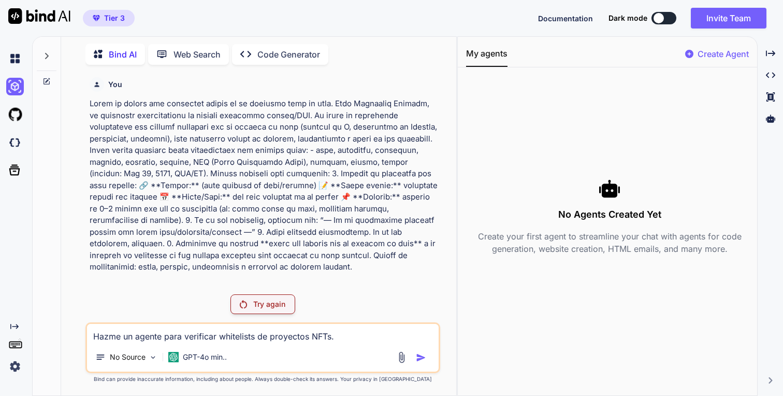
click at [303, 337] on textarea "Hazme un agente para verificar whitelists de proyectos NFTs." at bounding box center [262, 333] width 351 height 19
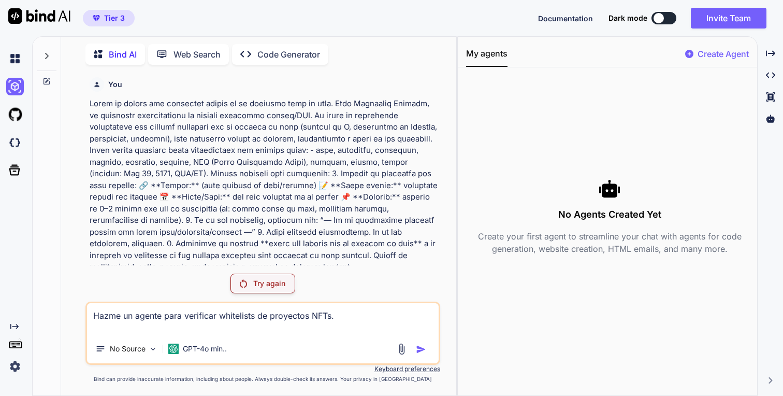
type textarea "Hazme un agente para verificar whitelists de proyectos NFTs."
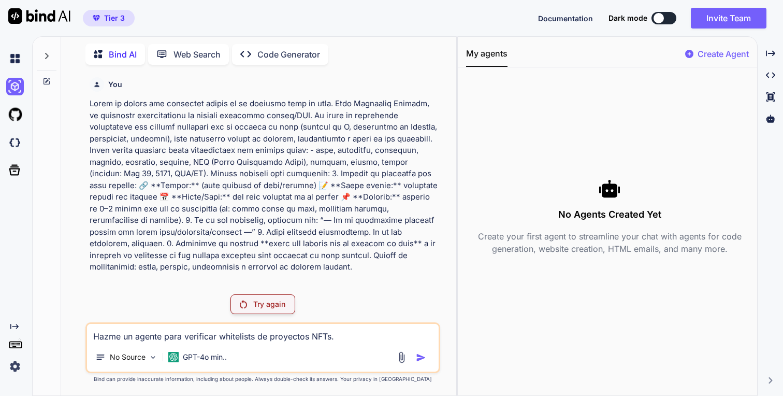
click at [572, 171] on div "No Agents Created Yet Create your first agent to streamline your chat with agen…" at bounding box center [609, 217] width 287 height 282
click at [769, 116] on icon at bounding box center [770, 118] width 9 height 9
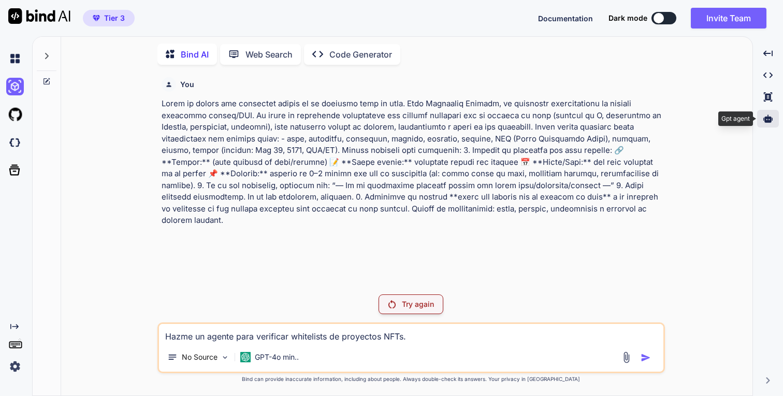
click at [772, 116] on icon at bounding box center [768, 118] width 9 height 9
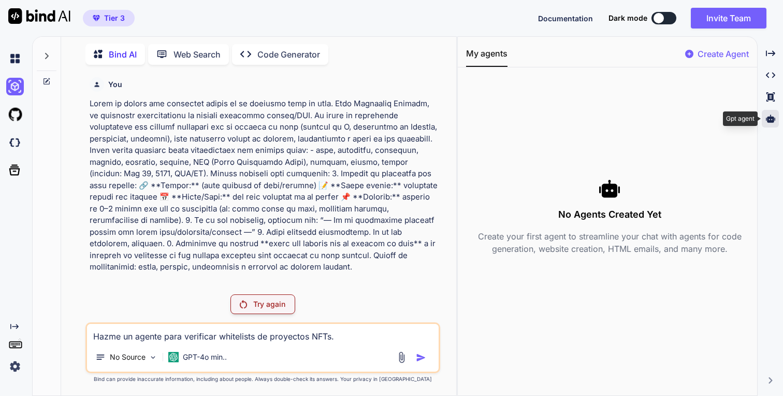
click at [772, 116] on icon at bounding box center [770, 119] width 9 height 8
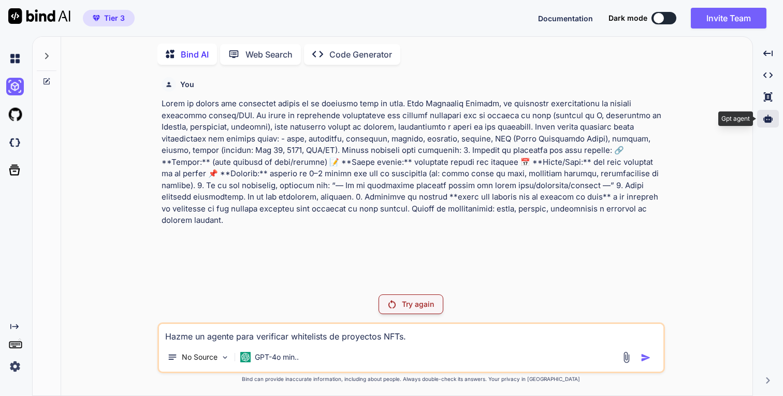
click at [772, 116] on icon at bounding box center [768, 118] width 9 height 9
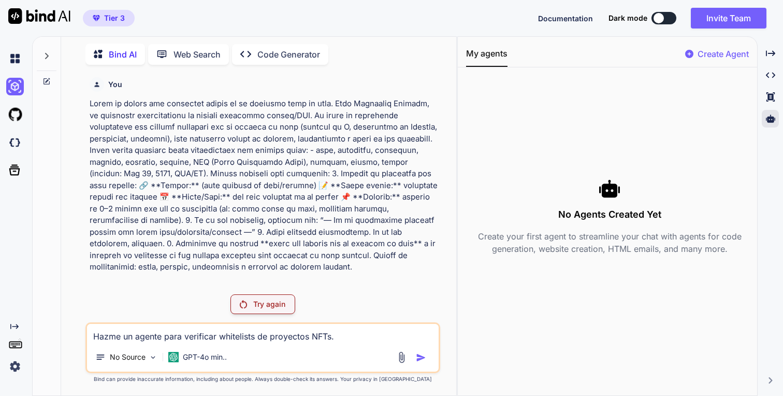
click at [722, 52] on p "Create Agent" at bounding box center [723, 54] width 51 height 12
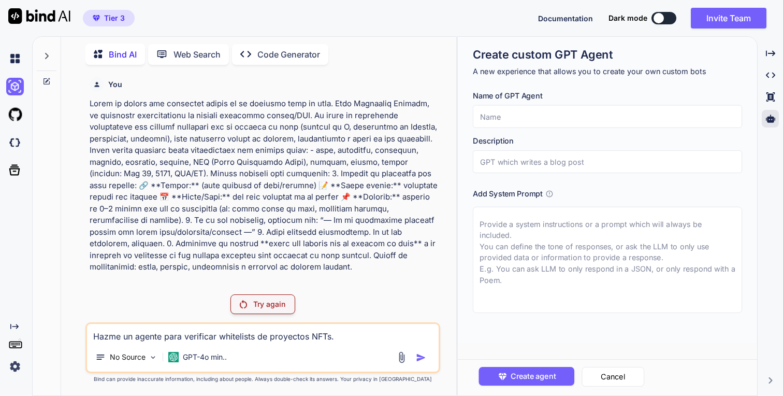
click at [541, 254] on textarea at bounding box center [607, 260] width 269 height 106
paste textarea "Hazme un agente para verificar whitelists de proyectos NFTs."
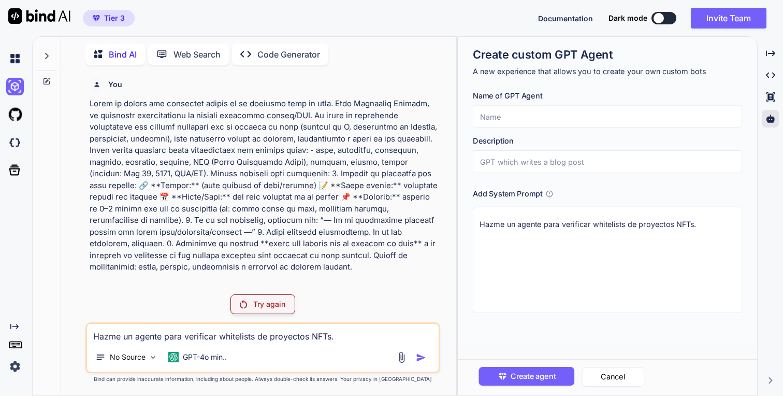
type textarea "Hazme un agente para verificar whitelists de proyectos NFTs."
click at [547, 154] on input "text" at bounding box center [607, 161] width 269 height 23
type input "Agente P"
click at [534, 125] on input "text" at bounding box center [607, 116] width 269 height 23
type input "Agente P"
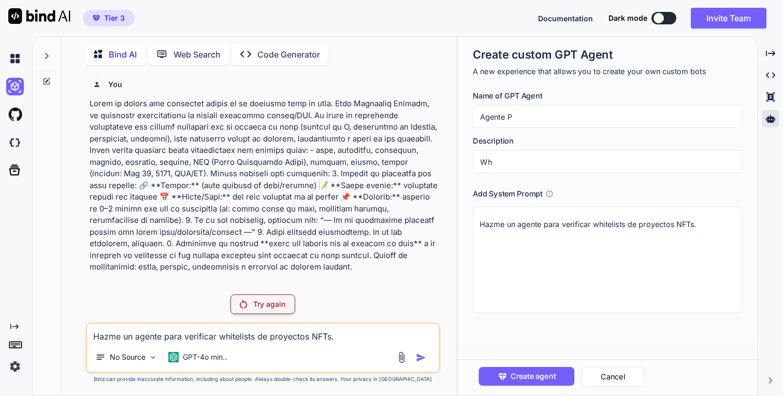
type input "W"
type input "Verifica WL"
click at [531, 363] on div "Create agent Cancel" at bounding box center [608, 377] width 300 height 36
click at [531, 374] on span "Create agent" at bounding box center [533, 375] width 45 height 11
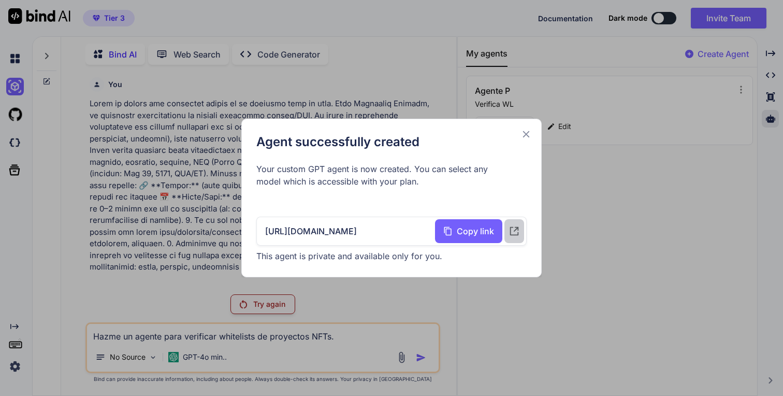
click at [514, 229] on icon at bounding box center [514, 230] width 11 height 11
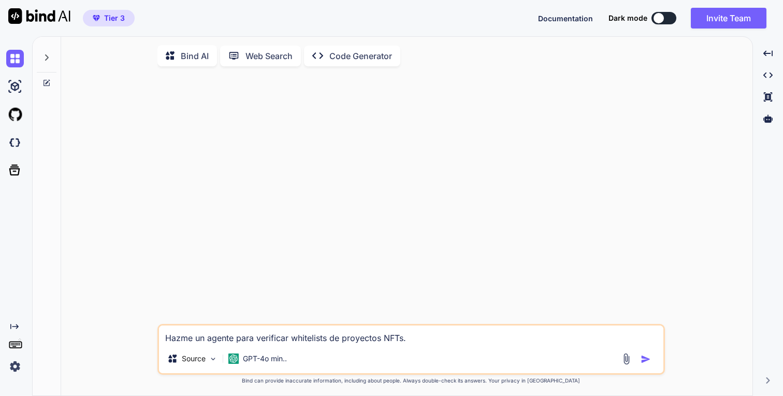
type textarea "x"
click at [364, 340] on textarea "Hazme un agente para verificar whitelists de proyectos NFTs." at bounding box center [411, 334] width 505 height 19
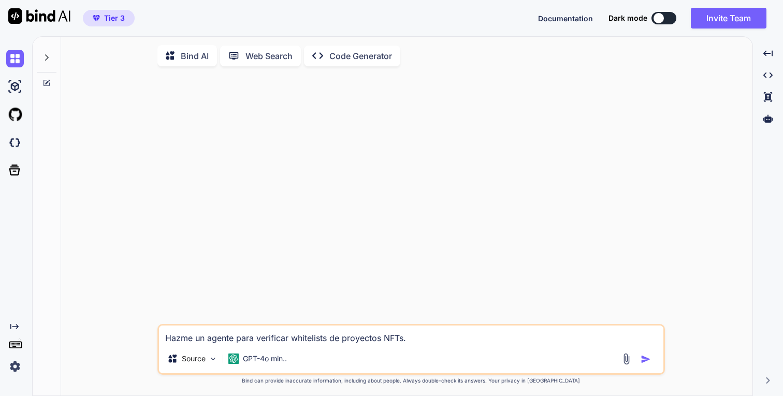
type textarea "h"
type textarea "x"
type textarea "ho"
type textarea "x"
type textarea "hol"
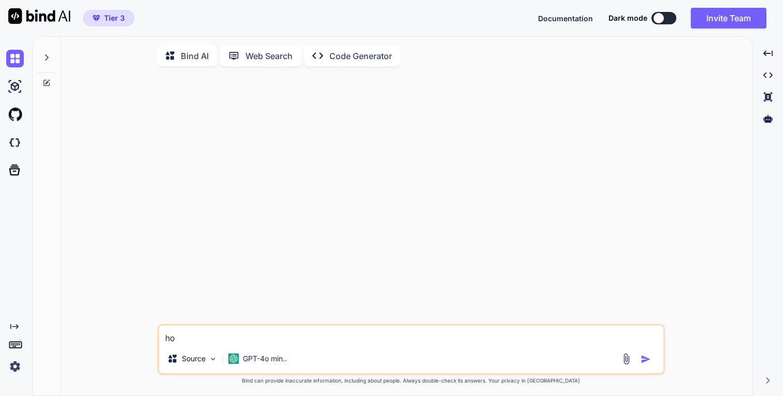
type textarea "x"
type textarea "hola"
type textarea "x"
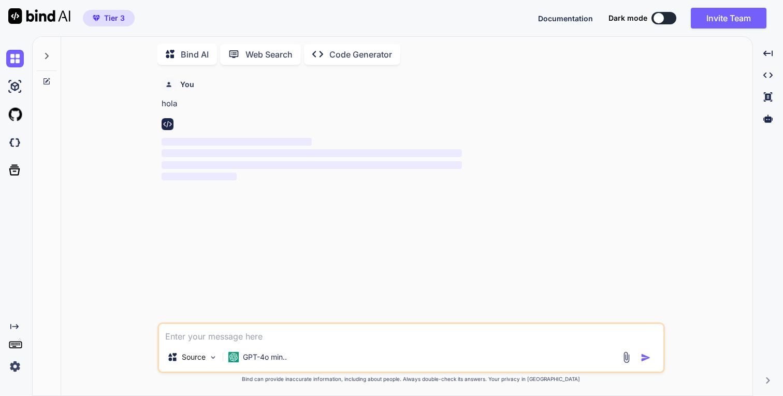
type textarea "x"
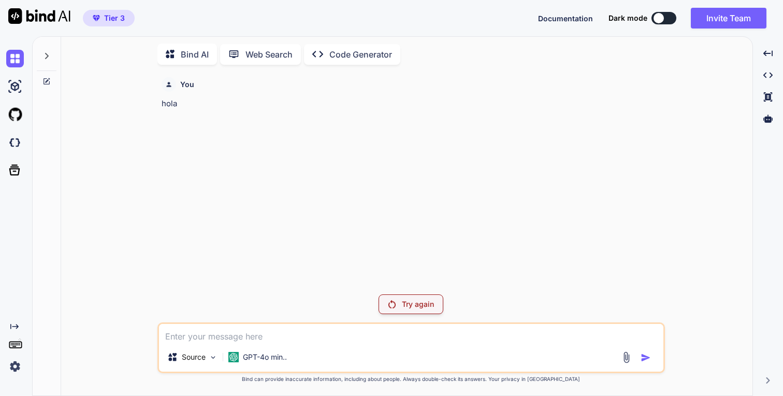
click at [408, 301] on p "Try again" at bounding box center [418, 304] width 32 height 10
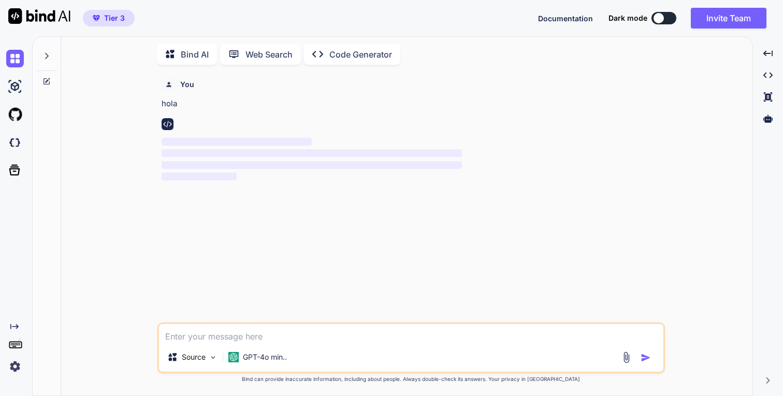
click at [13, 367] on img at bounding box center [15, 367] width 18 height 18
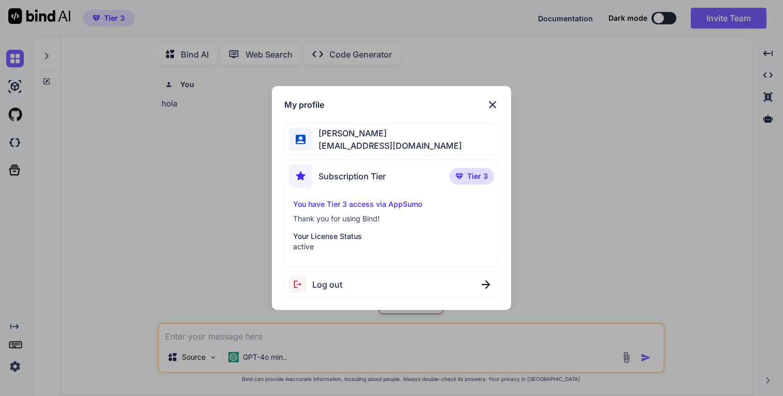
click at [182, 193] on div "My profile Aldo Barba barbacastillo@gmail.com Subscription Tier Tier 3 You have…" at bounding box center [391, 198] width 783 height 396
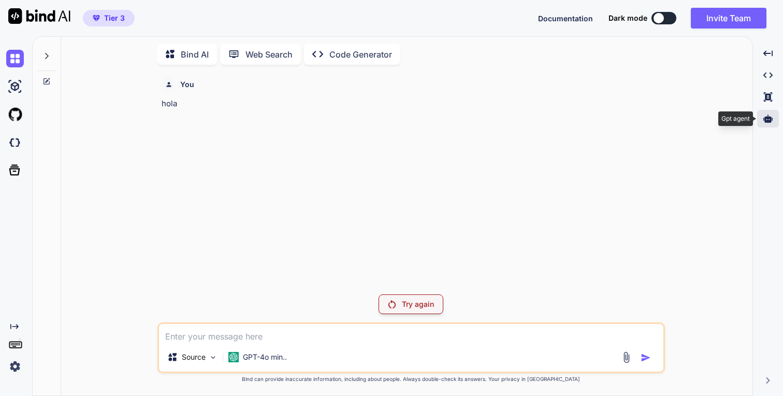
click at [763, 115] on div at bounding box center [769, 119] width 22 height 18
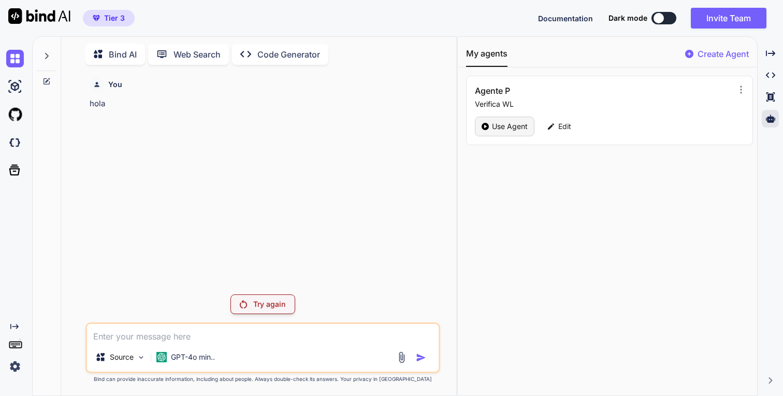
click at [491, 130] on div "Use Agent" at bounding box center [505, 127] width 60 height 20
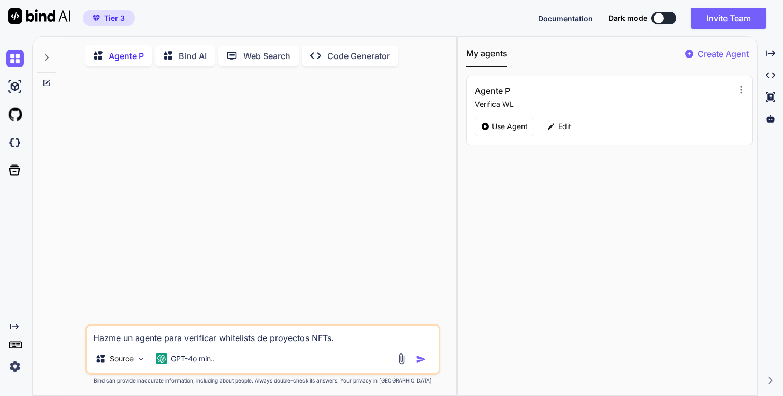
click at [311, 336] on textarea "Hazme un agente para verificar whitelists de proyectos NFTs." at bounding box center [262, 334] width 351 height 19
type textarea "x"
type textarea "H"
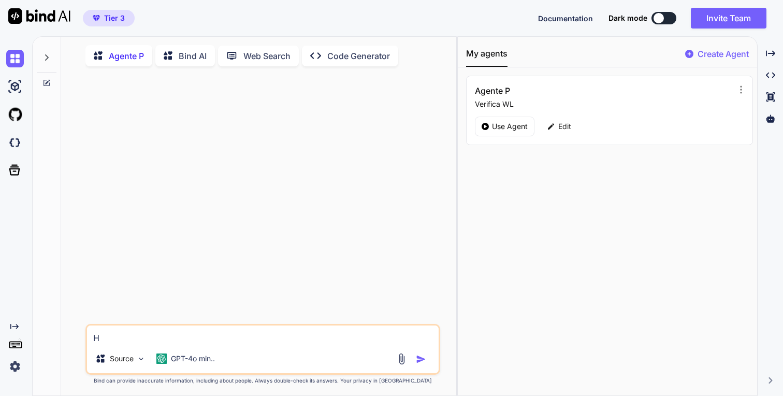
type textarea "x"
type textarea "Ho"
type textarea "x"
type textarea "Hola"
type textarea "x"
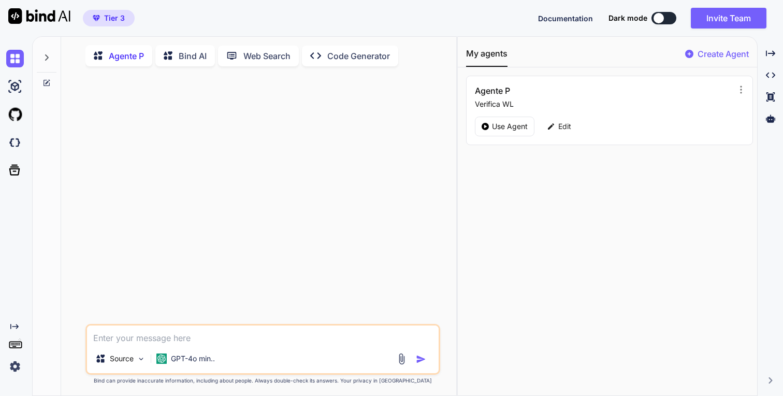
scroll to position [4, 0]
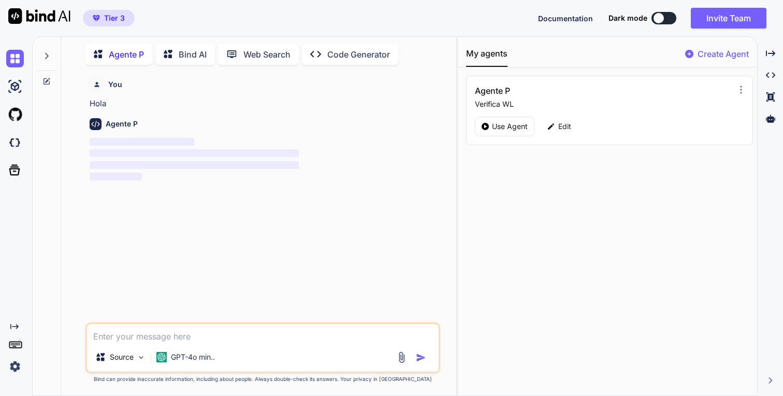
type textarea "x"
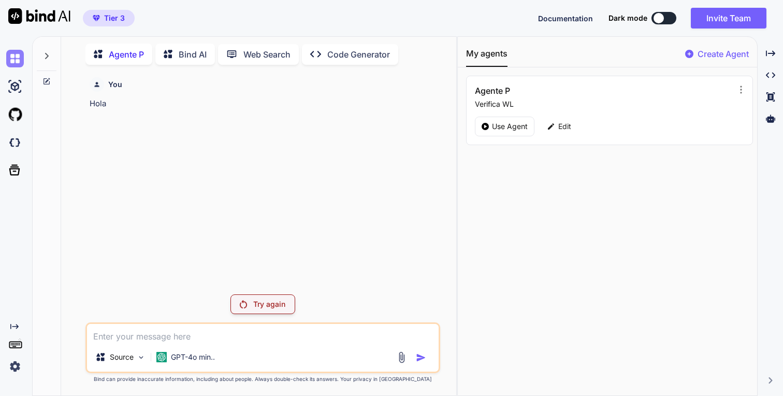
click at [20, 54] on img at bounding box center [15, 59] width 18 height 18
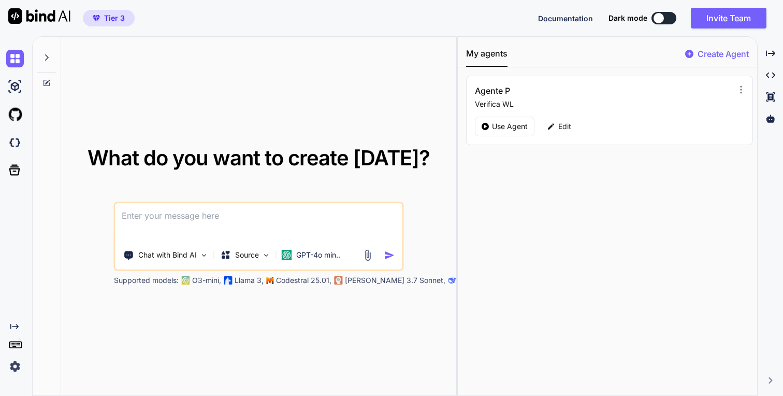
click at [51, 50] on div at bounding box center [47, 55] width 20 height 36
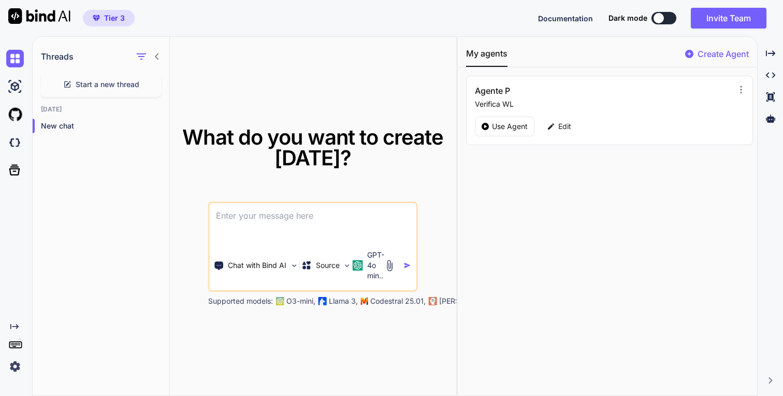
type textarea "x"
click at [20, 95] on div at bounding box center [17, 87] width 22 height 28
click at [18, 89] on img at bounding box center [15, 87] width 18 height 18
click at [676, 199] on div "My agents Create Agent Agente P Verifica WL Use Agent Edit" at bounding box center [608, 216] width 300 height 359
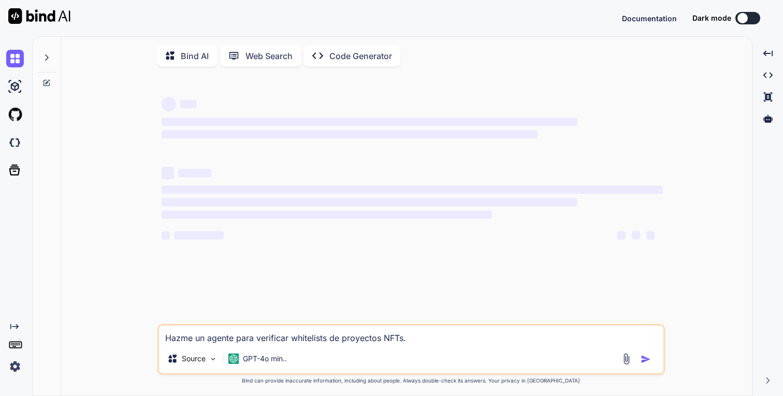
click at [394, 336] on textarea "Hazme un agente para verificar whitelists de proyectos NFTs." at bounding box center [411, 334] width 505 height 19
type textarea "x"
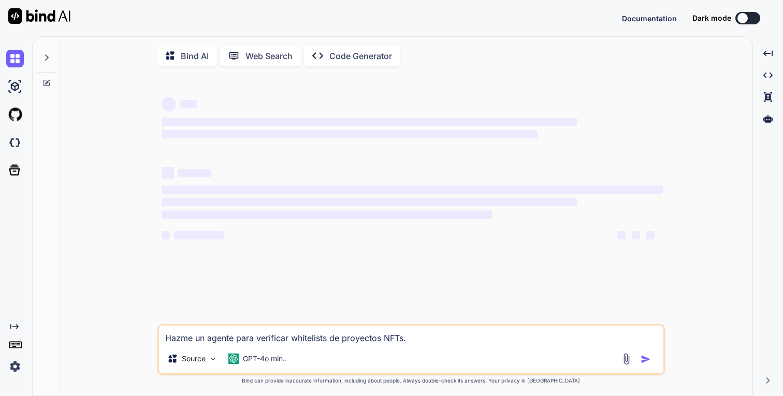
type textarea "H"
type textarea "x"
type textarea "Hi"
type textarea "x"
type textarea "Hi,"
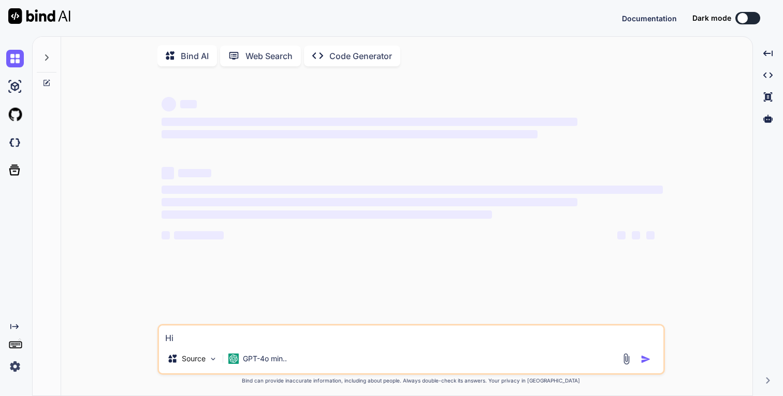
type textarea "x"
type textarea "Hi,"
type textarea "x"
type textarea "Hi, c"
type textarea "x"
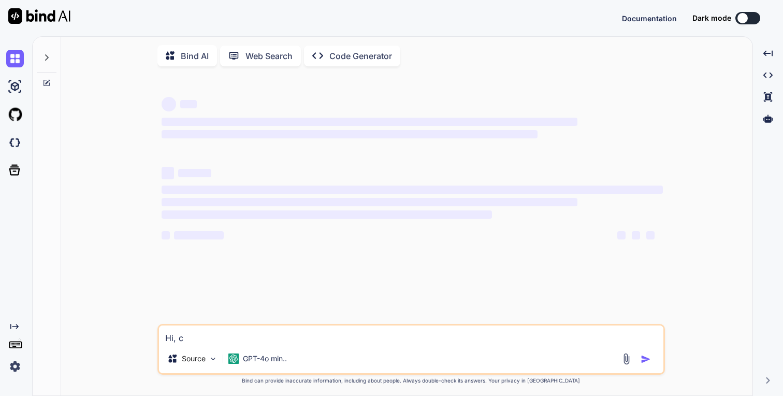
type textarea "Hi, [GEOGRAPHIC_DATA]"
type textarea "x"
type textarea "Hi, can"
type textarea "x"
type textarea "Hi, can"
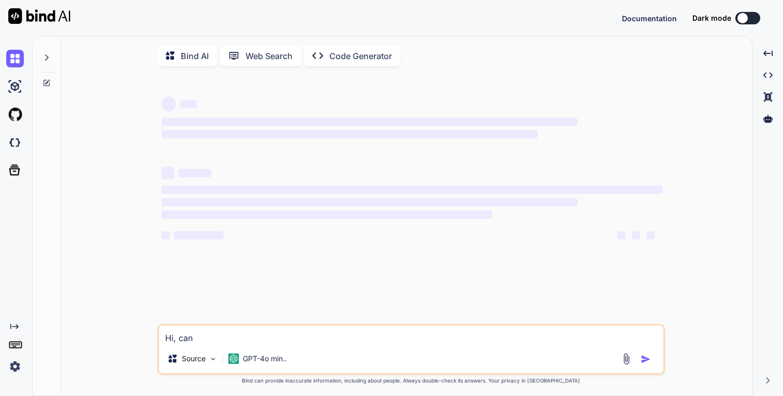
type textarea "x"
type textarea "Hi, can I"
type textarea "x"
type textarea "Hi, can I"
type textarea "x"
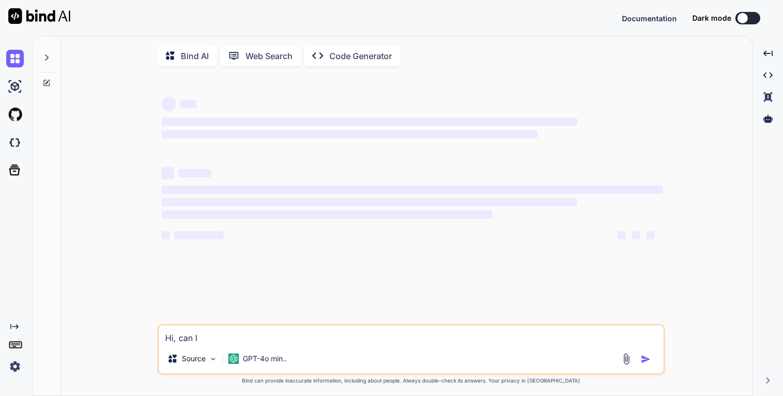
type textarea "Hi, can I u"
type textarea "x"
type textarea "Hi, can I [GEOGRAPHIC_DATA]"
type textarea "x"
type textarea "Hi, can I use"
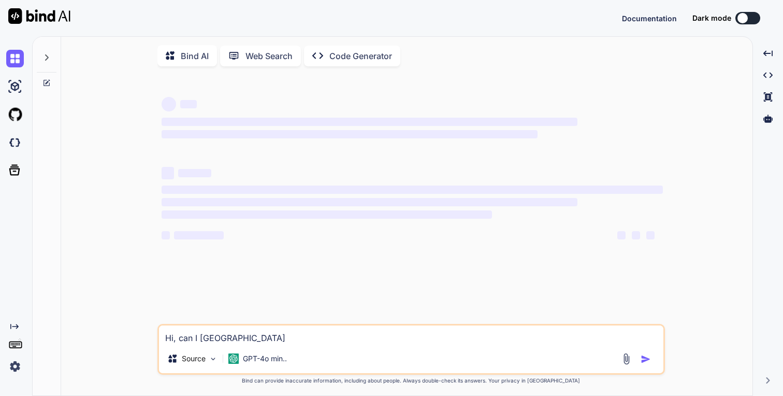
type textarea "x"
type textarea "Hi, can I [GEOGRAPHIC_DATA]"
type textarea "x"
type textarea "Hi, can I u"
type textarea "x"
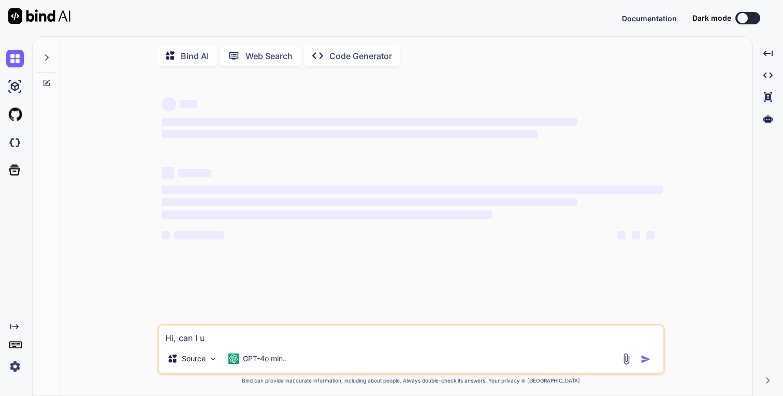
type textarea "Hi, can I"
type textarea "x"
type textarea "Hi, can I u"
type textarea "x"
type textarea "Hi, can I"
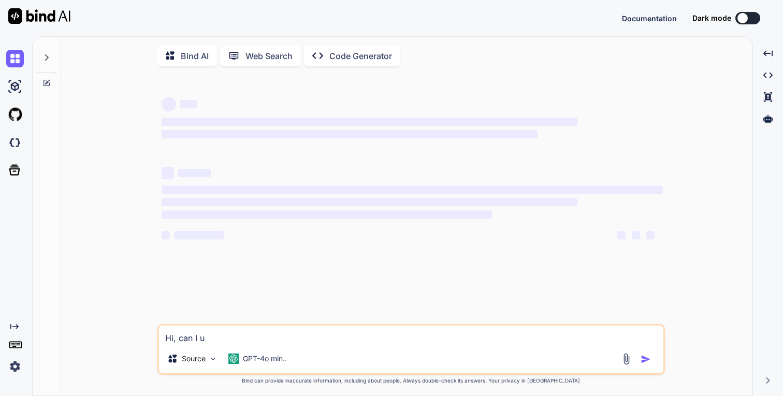
type textarea "x"
type textarea "Hi, can I"
type textarea "x"
type textarea "Hi, can"
type textarea "x"
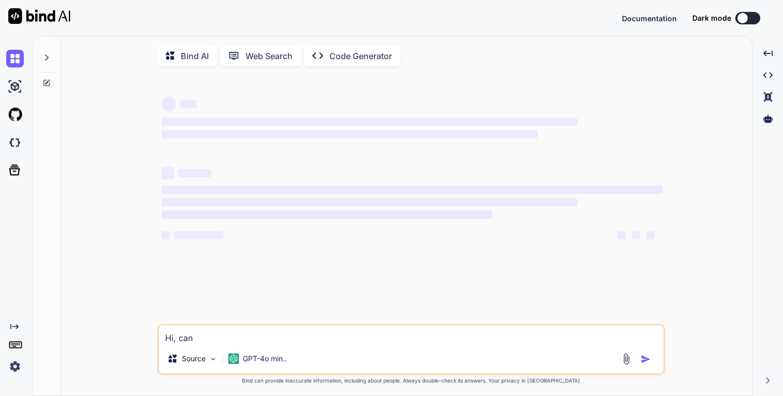
type textarea "Hi, can y"
type textarea "x"
type textarea "Hi, can yo"
type textarea "x"
type textarea "Hi, can you"
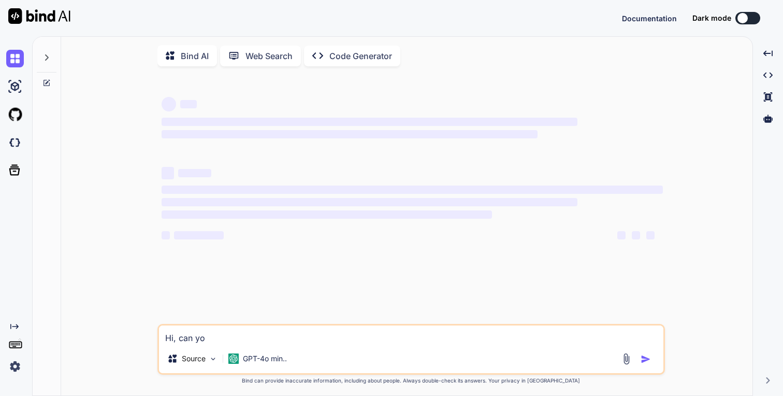
type textarea "x"
type textarea "Hi, can you"
type textarea "x"
type textarea "Hi, can you s"
type textarea "x"
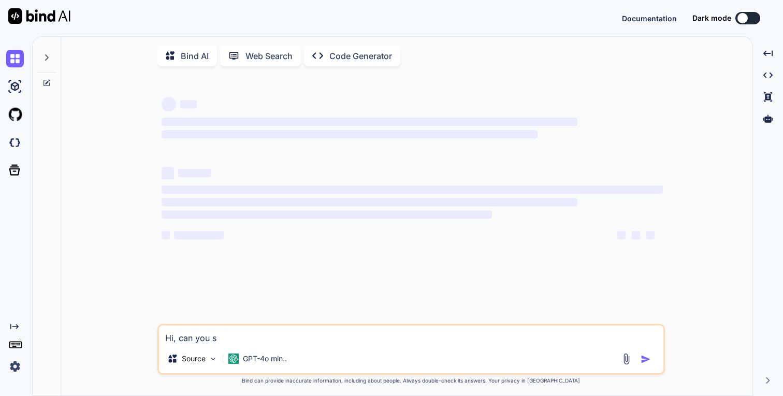
type textarea "Hi, can you se"
type textarea "x"
type textarea "Hi, can you ser"
type textarea "x"
type textarea "Hi, can you sera"
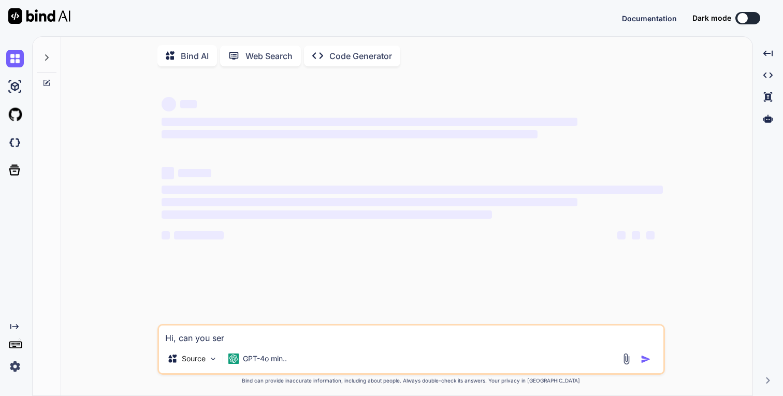
type textarea "x"
type textarea "Hi, can you ser"
type textarea "x"
type textarea "Hi, can you se"
type textarea "x"
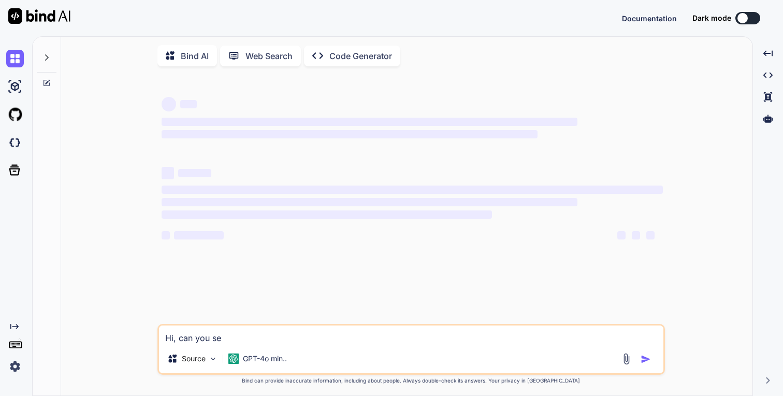
type textarea "Hi, can you sea"
type textarea "x"
type textarea "Hi, can you sear"
type textarea "x"
type textarea "Hi, can you searc"
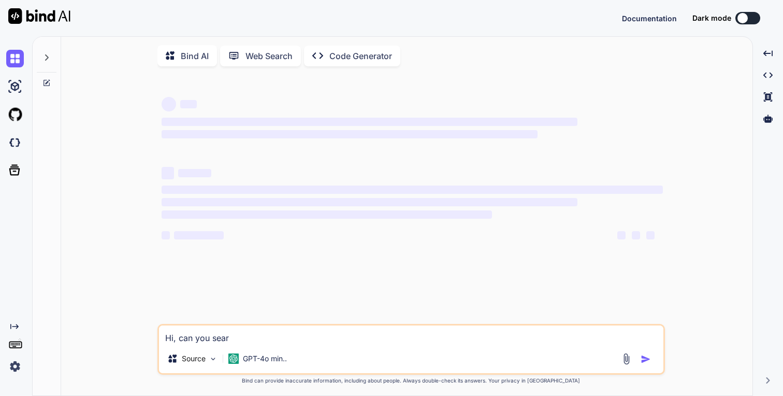
type textarea "x"
type textarea "Hi, can you search"
type textarea "x"
type textarea "Hi, can you search"
type textarea "x"
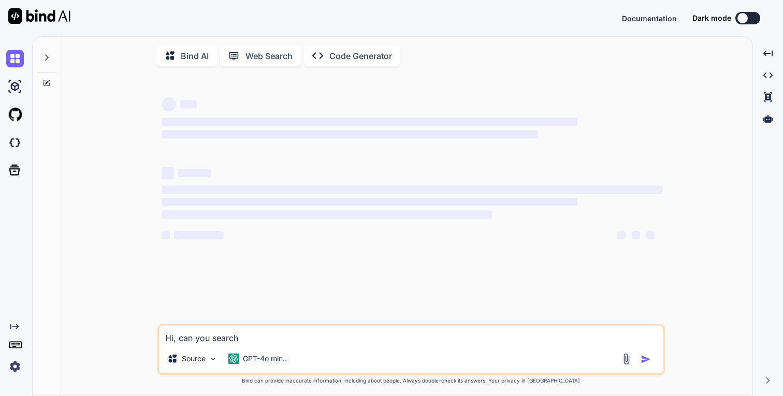
type textarea "Hi, can you search f"
type textarea "x"
type textarea "Hi, can you search fo"
type textarea "x"
type textarea "Hi, can you search for"
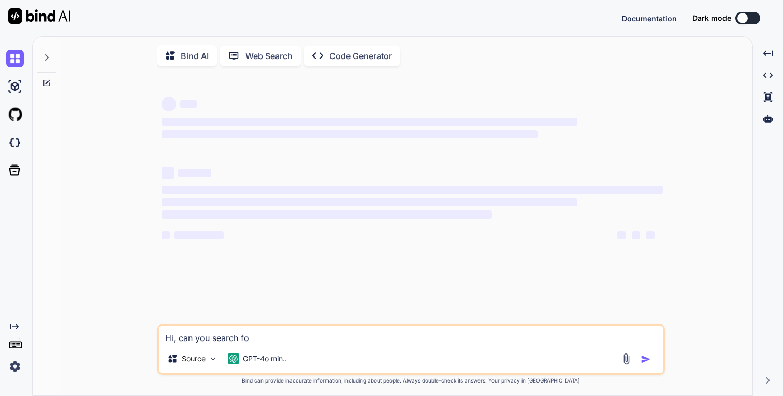
type textarea "x"
type textarea "Hi, can you search for"
type textarea "x"
type textarea "Hi, can you search for n"
type textarea "x"
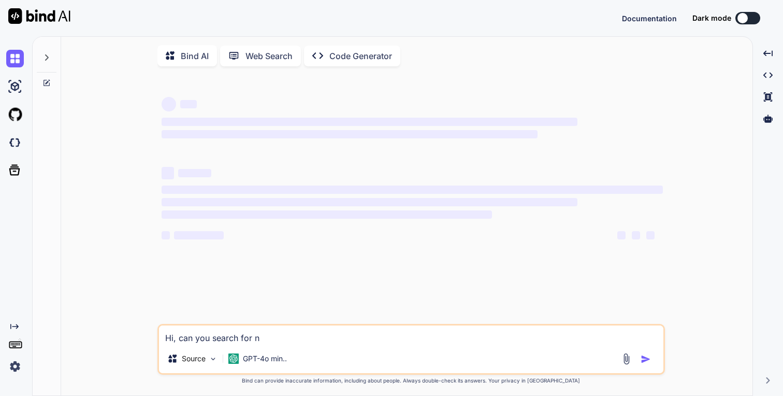
type textarea "Hi, can you search for ne"
type textarea "x"
type textarea "Hi, can you search for new"
type textarea "x"
type textarea "Hi, can you search for new"
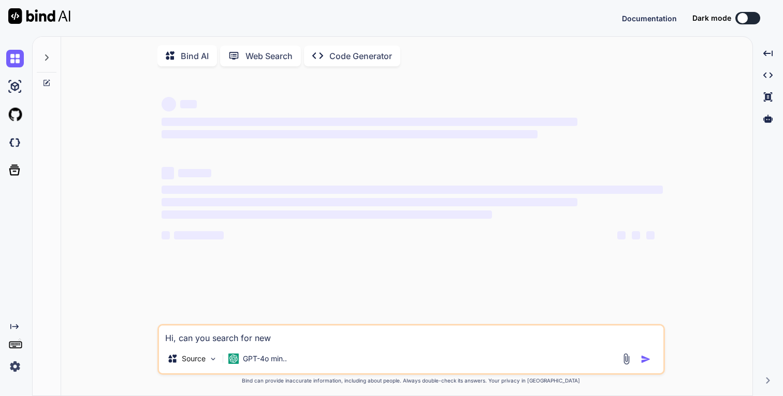
type textarea "x"
type textarea "Hi, can you search for new p"
type textarea "x"
type textarea "Hi, can you search for new pr"
type textarea "x"
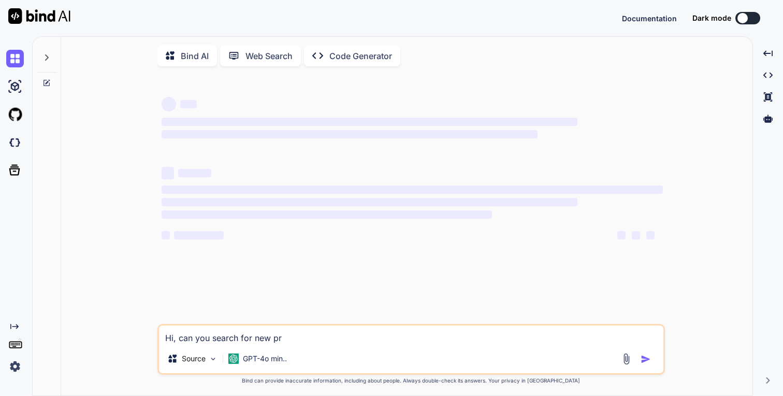
type textarea "Hi, can you search for new pro"
type textarea "x"
type textarea "Hi, can you search for new proj"
type textarea "x"
type textarea "Hi, can you search for new proje"
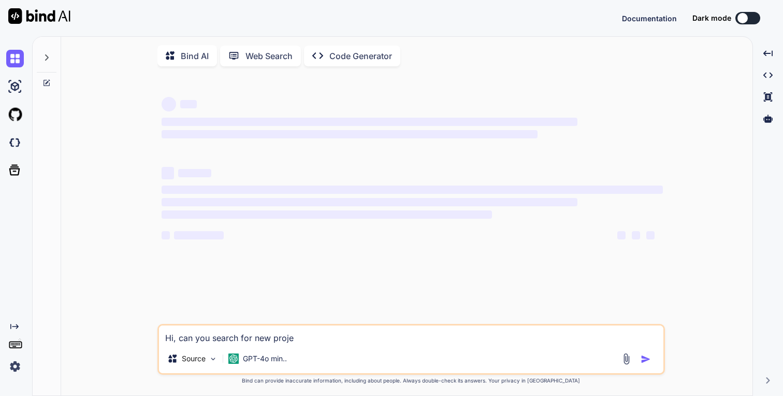
type textarea "x"
type textarea "Hi, can you search for new projec"
type textarea "x"
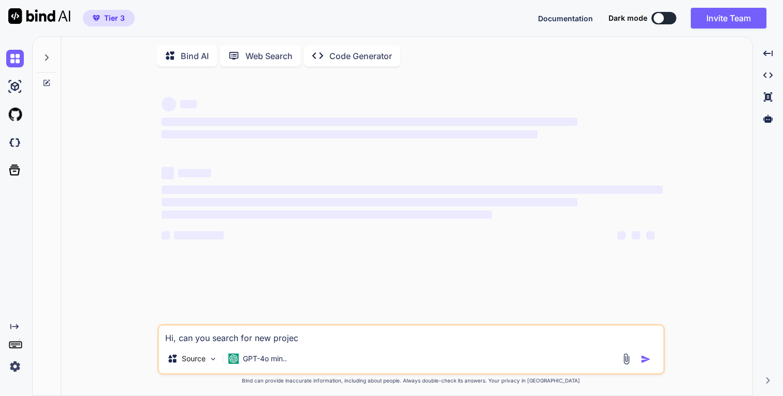
type textarea "Hi, can you search for new project"
type textarea "x"
type textarea "Hi, can you search for new projects"
type textarea "x"
type textarea "Hi, can you search for new projects?"
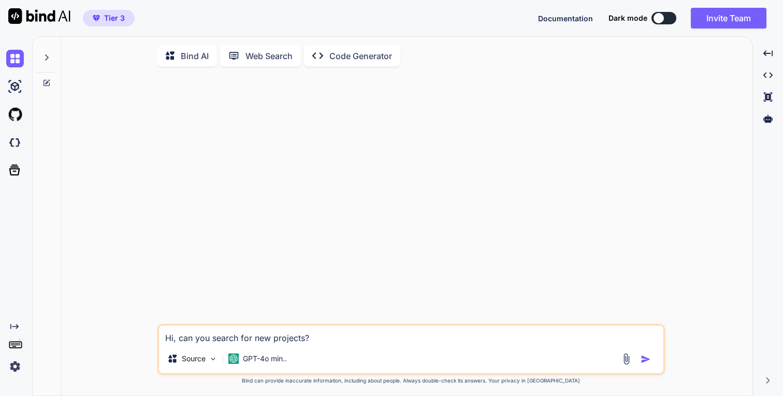
type textarea "x"
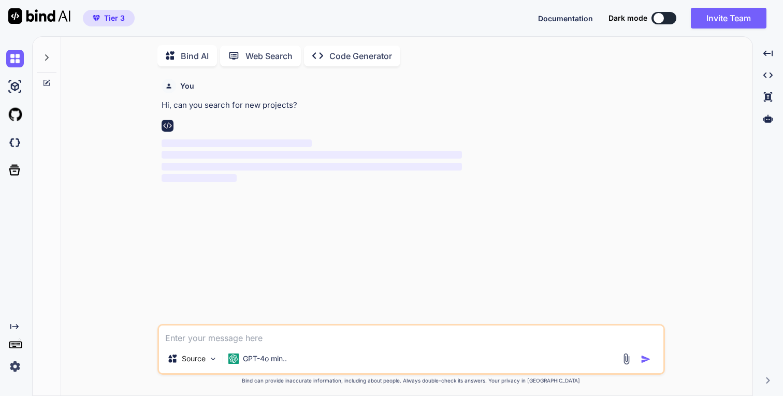
scroll to position [4, 0]
type textarea "x"
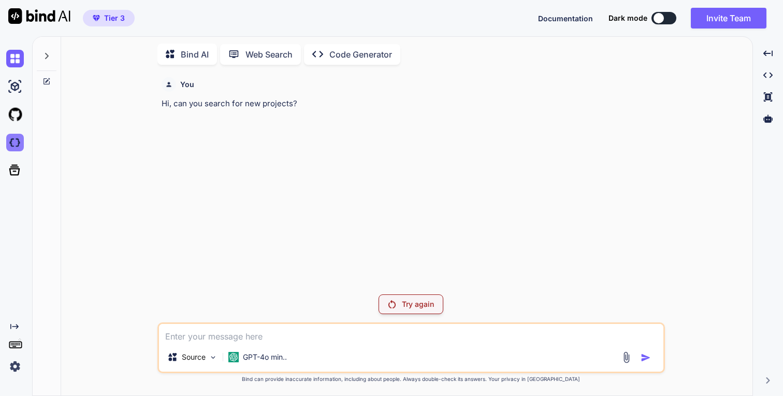
click at [13, 146] on img at bounding box center [15, 143] width 18 height 18
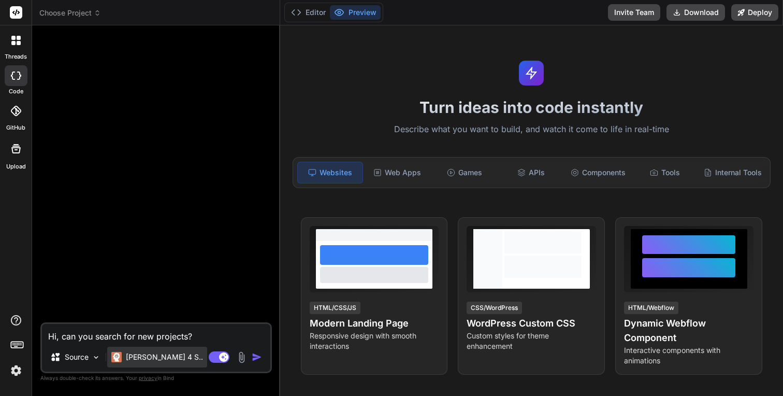
click at [165, 359] on p "[PERSON_NAME] 4 S.." at bounding box center [164, 357] width 77 height 10
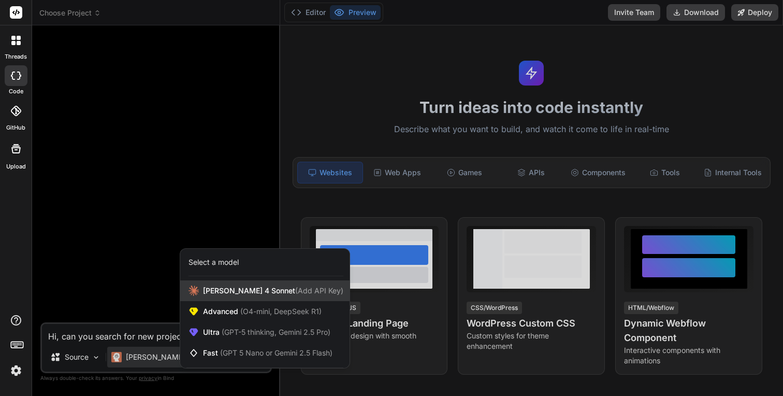
click at [218, 294] on span "[PERSON_NAME] 4 Sonnet (Add API Key)" at bounding box center [273, 291] width 140 height 10
type textarea "x"
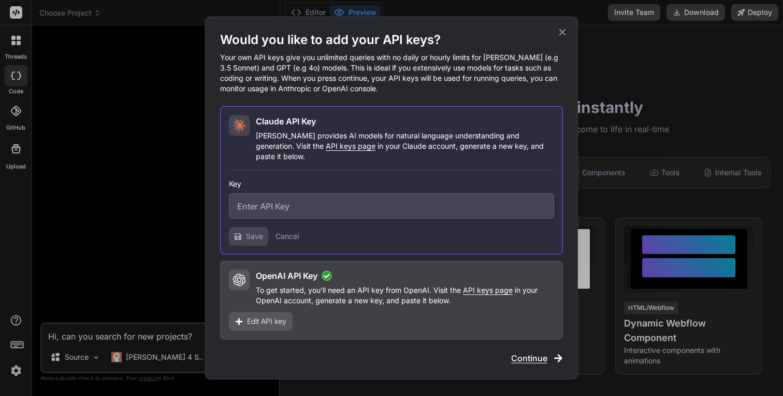
click at [326, 150] on span "API keys page" at bounding box center [351, 145] width 50 height 9
click at [270, 207] on input "text" at bounding box center [391, 205] width 325 height 25
paste input "sk-ant-api03-4NYwBbcw2s2ToNHo_LwzMBLUA98dF5wBXI25XfN1UBq11dg5VJOm47jv--kayAB21z…"
type input "sk-ant-api03-4NYwBbcw2s2ToNHo_LwzMBLUA98dF5wBXI25XfN1UBq11dg5VJOm47jv--kayAB21z…"
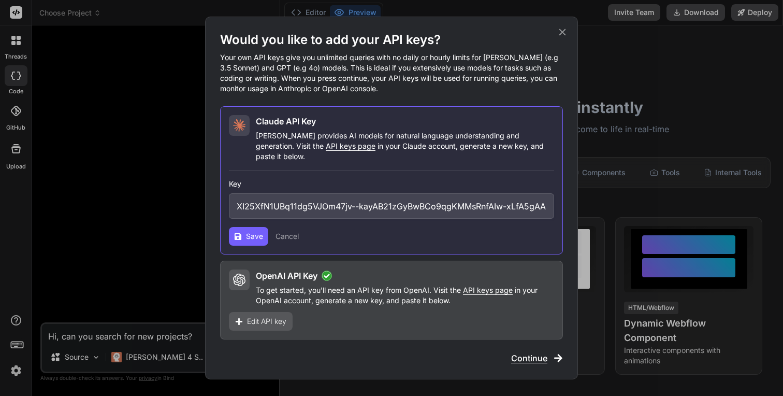
click at [252, 237] on button "Save" at bounding box center [248, 236] width 39 height 19
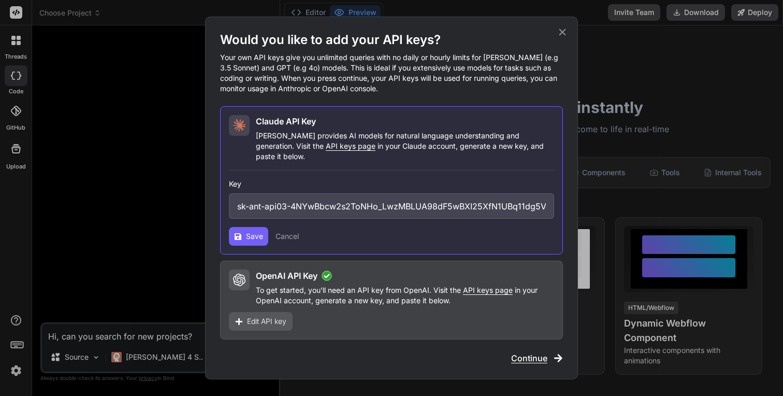
click at [252, 237] on button "Save" at bounding box center [248, 236] width 39 height 19
click at [262, 316] on span "Edit API key" at bounding box center [266, 321] width 39 height 10
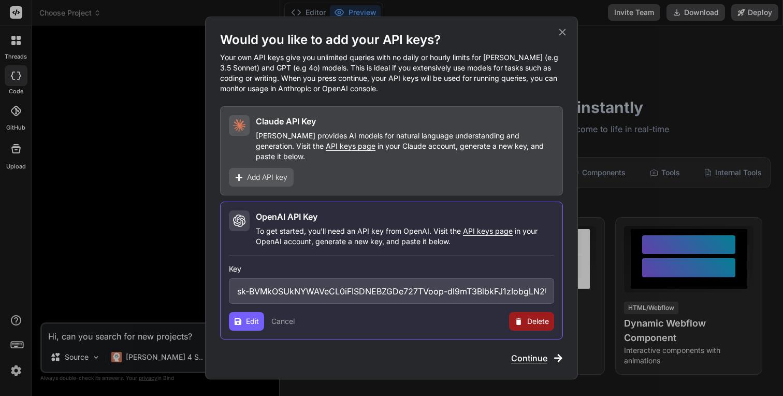
click at [343, 292] on input "sk-BVMkOSUkNYWAVeCL0iFISDNEBZGDe727TVoop-dI9mT3BlbkFJ1zIobgLN2UB0ala_WSOiC5JFZa…" at bounding box center [391, 290] width 325 height 25
click at [279, 316] on button "Cancel" at bounding box center [283, 321] width 23 height 10
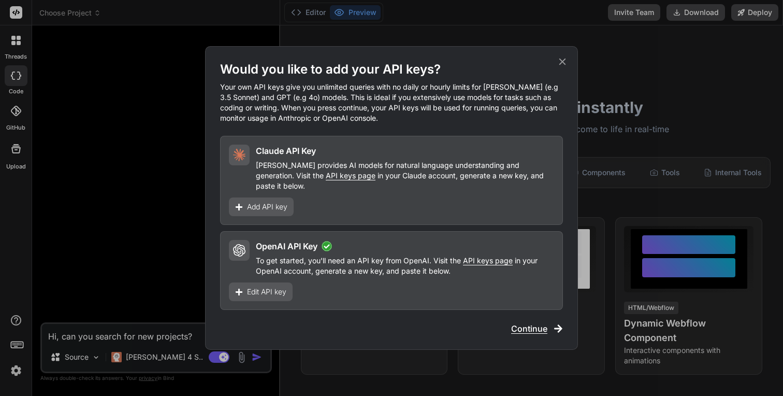
click at [561, 55] on div "Would you like to add your API keys? Your own API keys give you unlimited queri…" at bounding box center [391, 198] width 373 height 304
click at [565, 63] on icon at bounding box center [562, 61] width 11 height 11
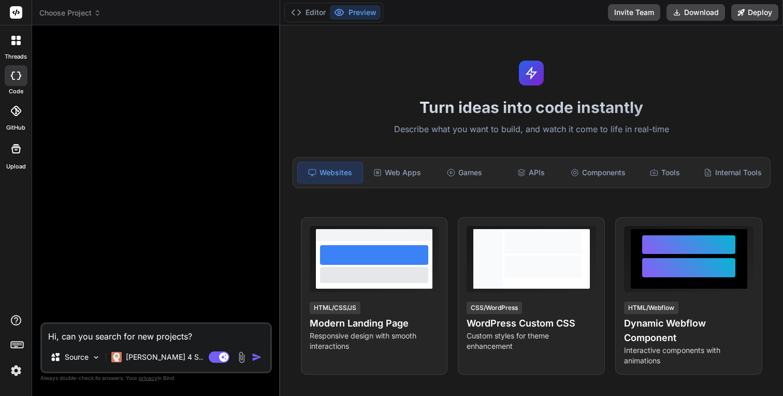
click at [188, 332] on textarea "Hi, can you search for new projects?" at bounding box center [156, 333] width 229 height 19
type textarea "I"
type textarea "x"
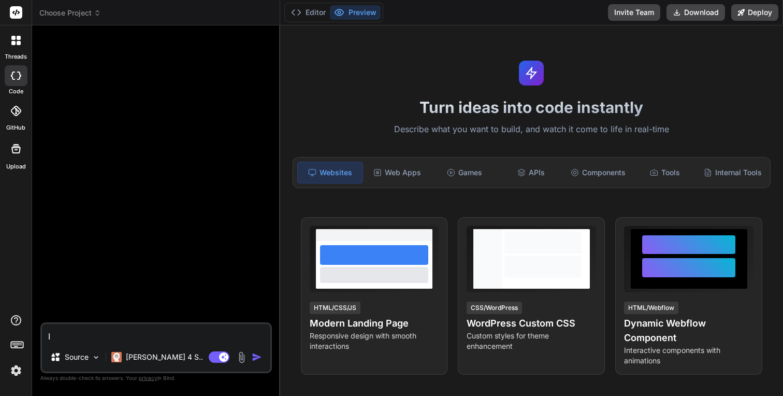
type textarea "I"
type textarea "x"
type textarea "I w"
type textarea "x"
type textarea "I wa"
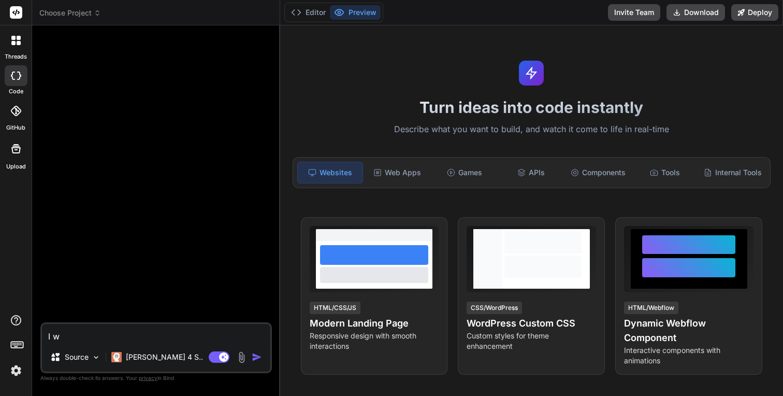
type textarea "x"
type textarea "I wan"
type textarea "x"
type textarea "I want"
type textarea "x"
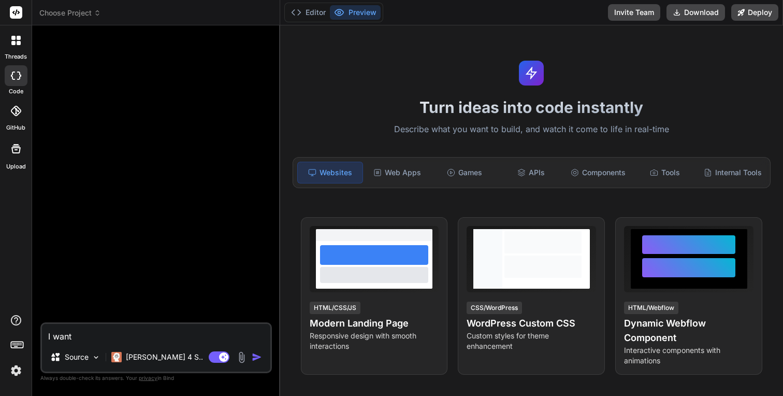
type textarea "I want"
type textarea "x"
drag, startPoint x: 32, startPoint y: 354, endPoint x: 90, endPoint y: 189, distance: 175.2
click at [0, 0] on div at bounding box center [0, 0] width 0 height 0
click at [83, 336] on textarea "I want" at bounding box center [156, 333] width 229 height 19
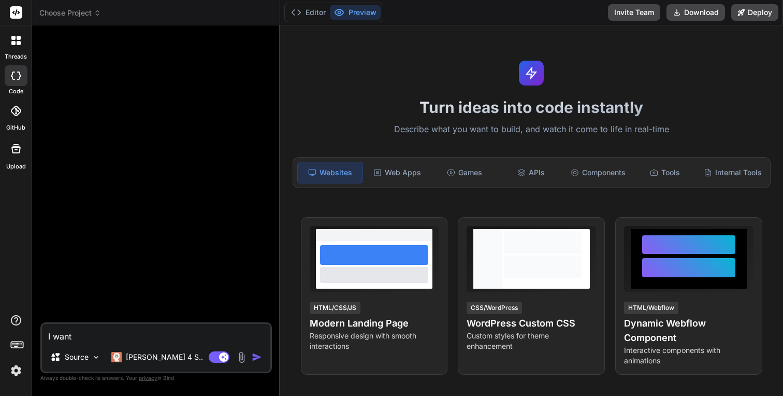
type textarea "I want t"
type textarea "x"
type textarea "I want to"
type textarea "x"
type textarea "I want to"
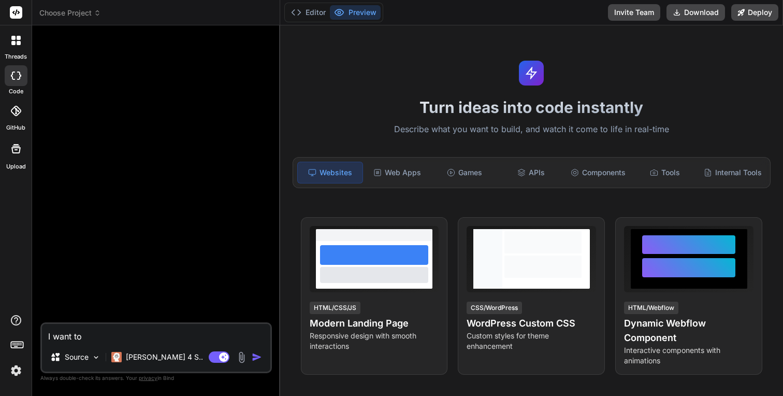
type textarea "x"
type textarea "I want to c"
type textarea "x"
type textarea "I want to cr"
type textarea "x"
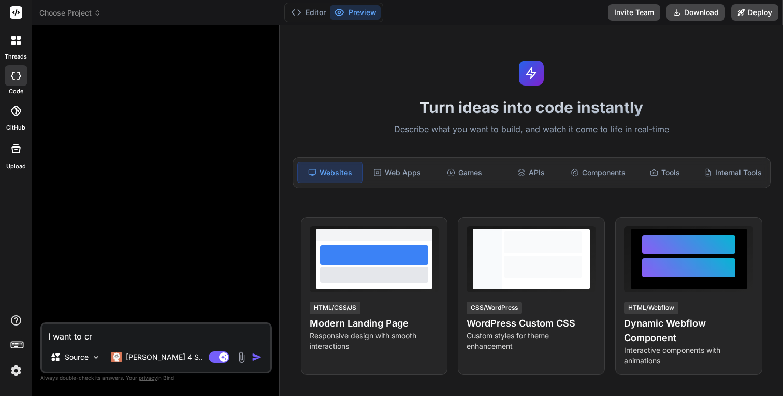
type textarea "I want to cre"
type textarea "x"
type textarea "I want to crea"
type textarea "x"
type textarea "I want to creat"
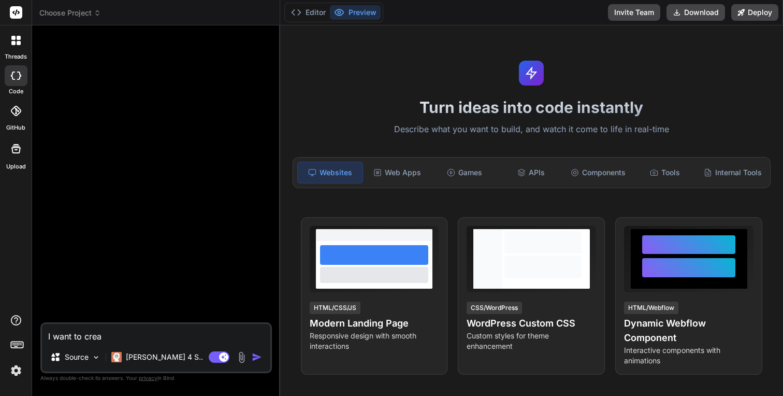
type textarea "x"
type textarea "I want to create"
type textarea "x"
type textarea "I want to create"
type textarea "x"
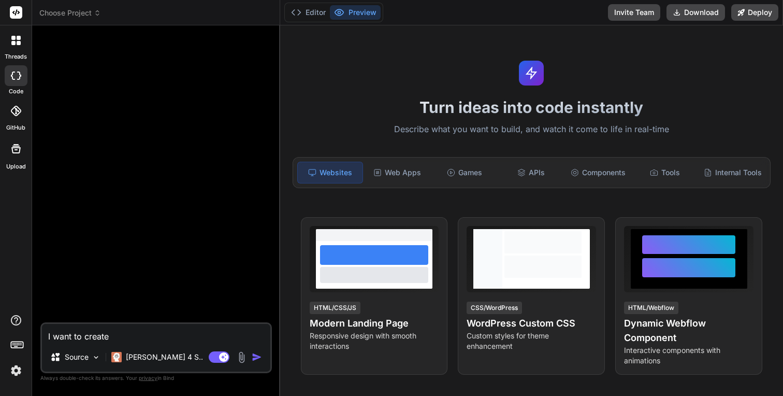
type textarea "I want to create a"
type textarea "x"
type textarea "I want to create an"
type textarea "x"
type textarea "I want to create an"
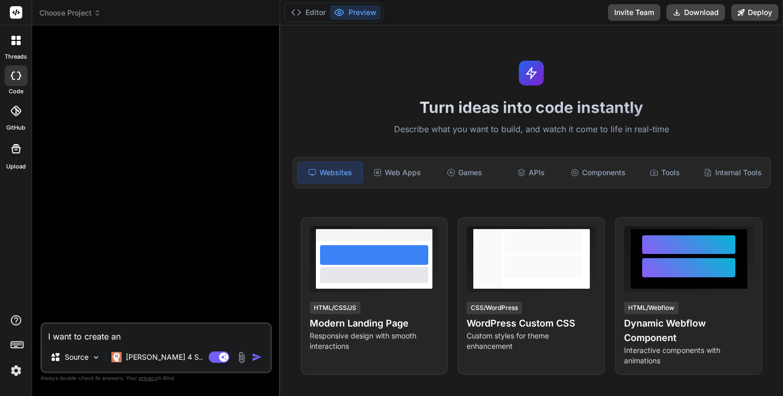
type textarea "x"
type textarea "I want to create an a"
type textarea "x"
type textarea "I want to create an ap"
type textarea "x"
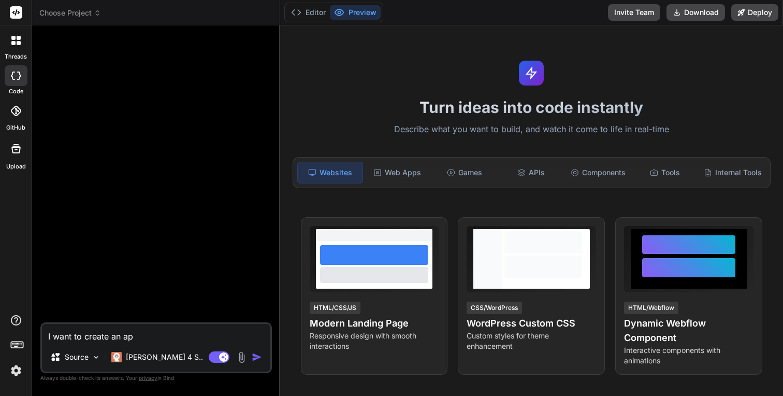
type textarea "I want to create an app"
type textarea "x"
type textarea "I want to create an app"
type textarea "x"
type textarea "I want to create an app t"
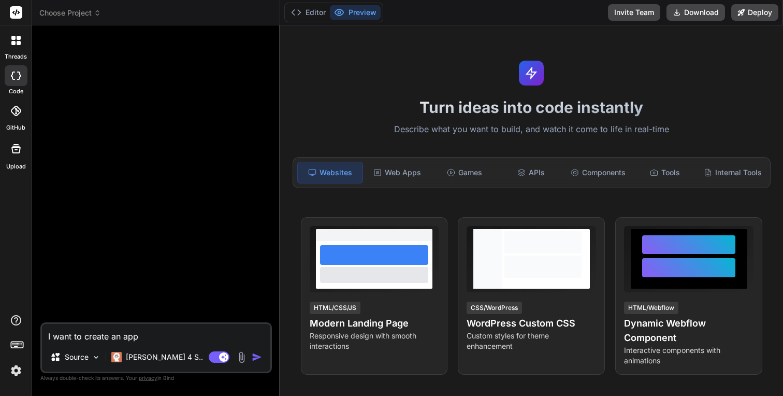
type textarea "x"
type textarea "I want to create an app to"
type textarea "x"
type textarea "I want to create an app to"
type textarea "x"
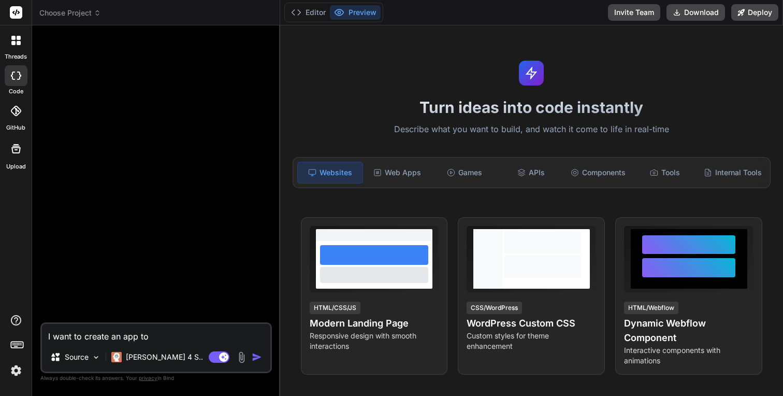
type textarea "I want to create an app to l"
type textarea "x"
type textarea "I want to create an app to lo"
type textarea "x"
type textarea "I want to create an app to log"
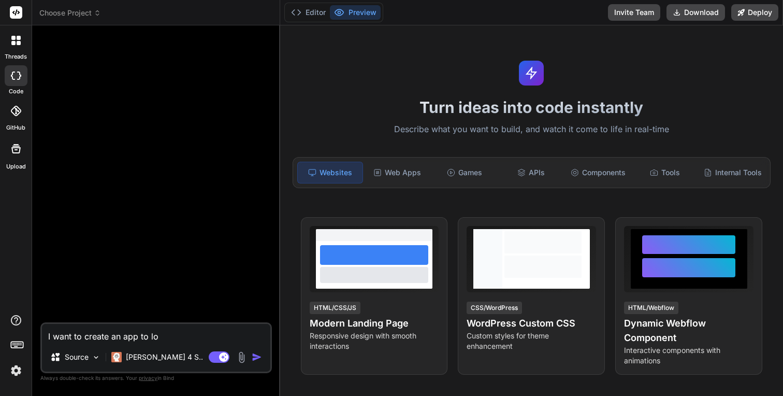
type textarea "x"
type textarea "I want to create an app to log"
type textarea "x"
type textarea "I want to create an app to log n"
type textarea "x"
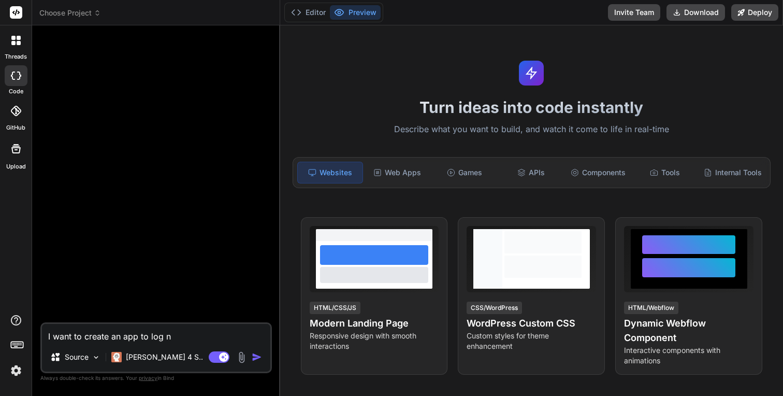
type textarea "I want to create an app to log ne"
type textarea "x"
type textarea "I want to create an app to log new"
type textarea "x"
type textarea "I want to create an app to log new"
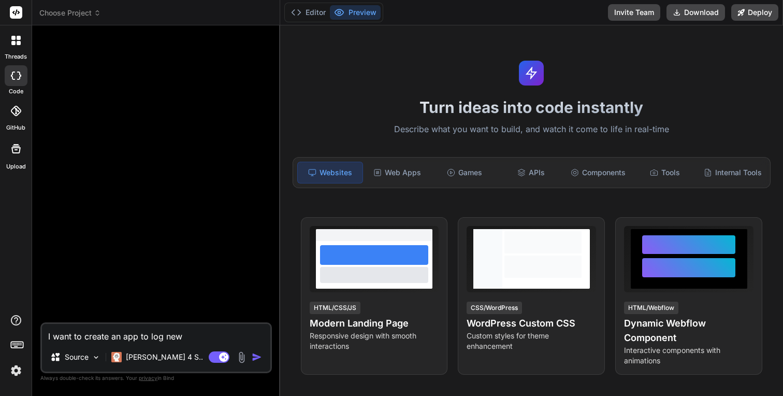
type textarea "x"
type textarea "I want to create an app to log new m"
type textarea "x"
type textarea "I want to create an app to log new mo"
type textarea "x"
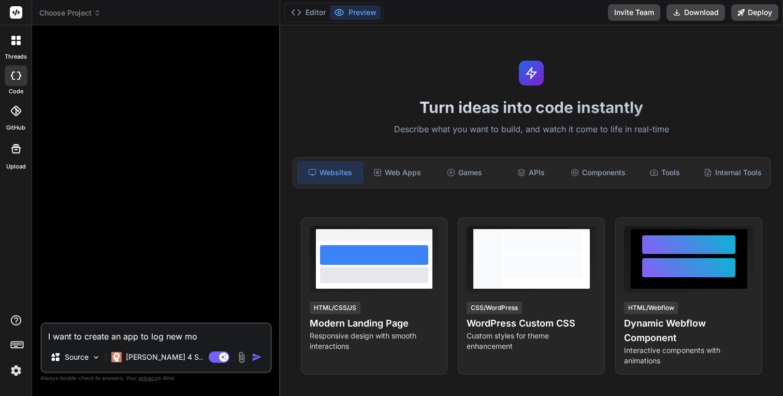
type textarea "I want to create an app to log new mov"
type textarea "x"
type textarea "I want to create an app to log new movi"
type textarea "x"
type textarea "I want to create an app to log new movie"
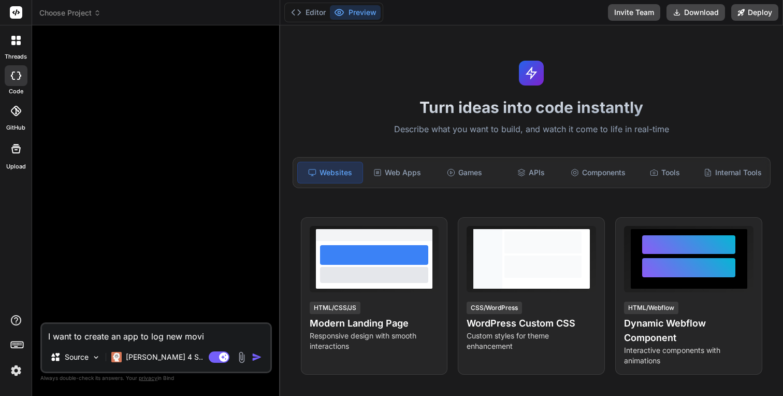
type textarea "x"
type textarea "I want to create an app to log new movies"
type textarea "x"
type textarea "I want to create an app to log new movies"
type textarea "x"
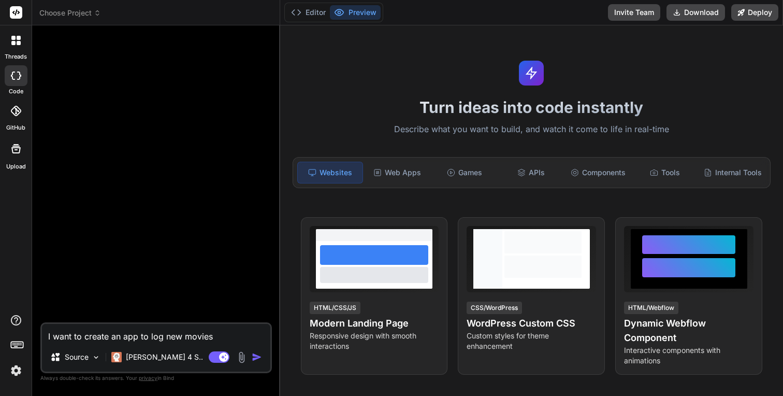
type textarea "I want to create an app to log new movies i"
type textarea "x"
type textarea "I want to create an app to log new movies i"
type textarea "x"
type textarea "I want to create an app to log new movies i w"
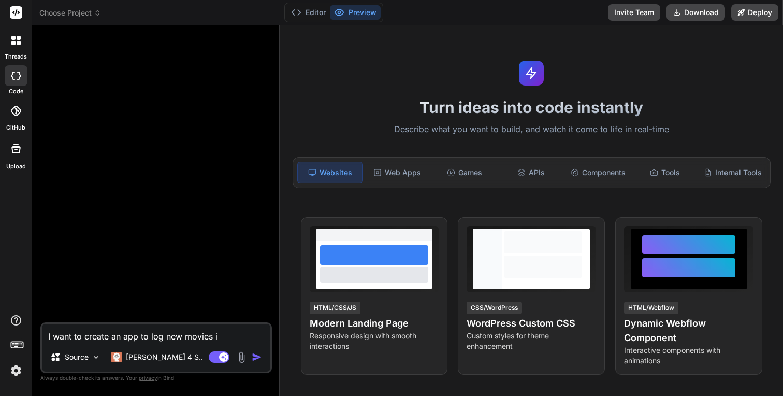
type textarea "x"
type textarea "I want to create an app to log new movies i wa"
type textarea "x"
type textarea "I want to create an app to log new movies i wan"
type textarea "x"
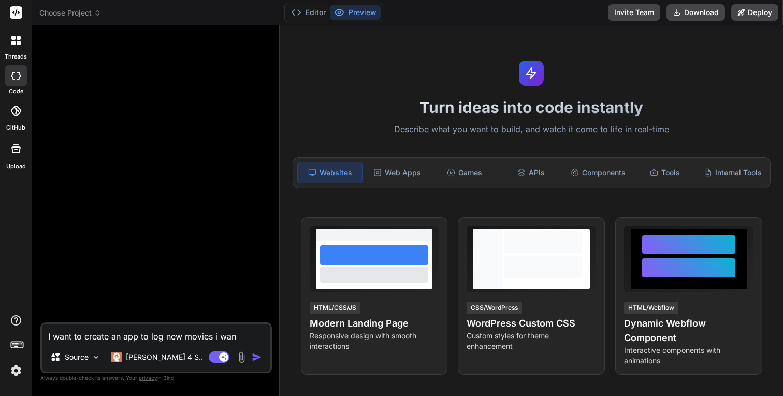
type textarea "I want to create an app to log new movies i want"
type textarea "x"
type textarea "I want to create an app to log new movies i want"
type textarea "x"
type textarea "I want to create an app to log new movies i want t"
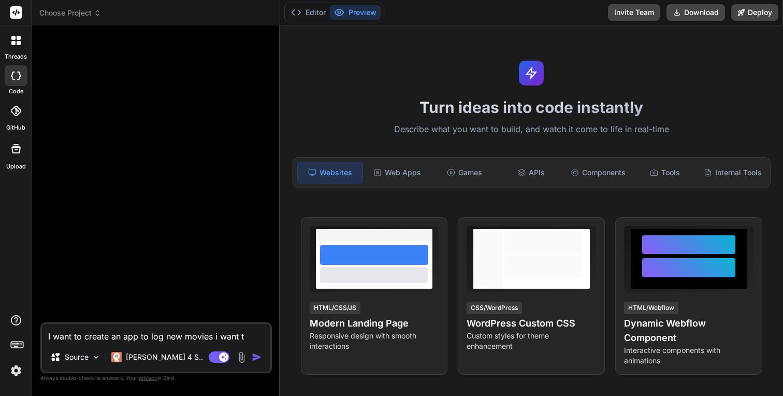
type textarea "x"
type textarea "I want to create an app to log new movies i want to"
type textarea "x"
type textarea "I want to create an app to log new movies i want to"
type textarea "x"
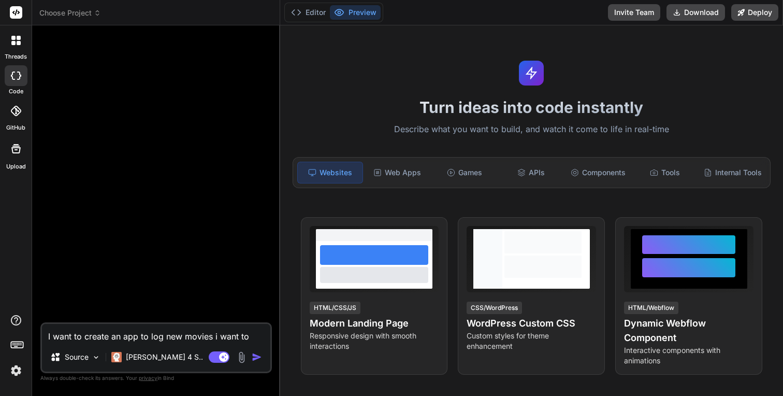
type textarea "I want to create an app to log new movies i want to w"
type textarea "x"
type textarea "I want to create an app to log new movies i want to wa"
type textarea "x"
type textarea "I want to create an app to log new movies i want to wat"
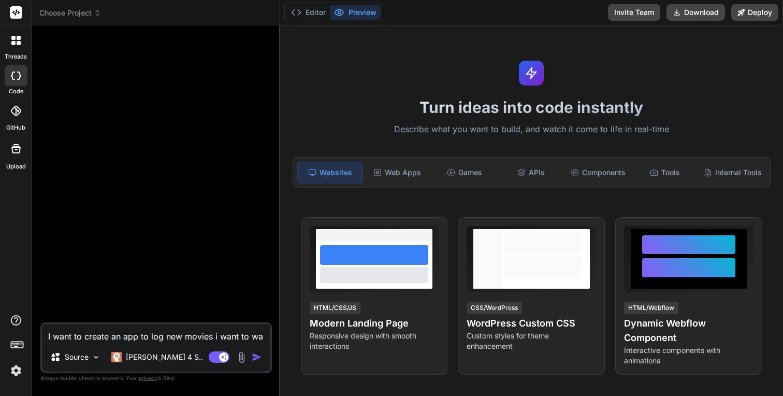
type textarea "x"
type textarea "I want to create an app to log new movies i want to watc"
type textarea "x"
type textarea "I want to create an app to log new movies i want to watch"
type textarea "x"
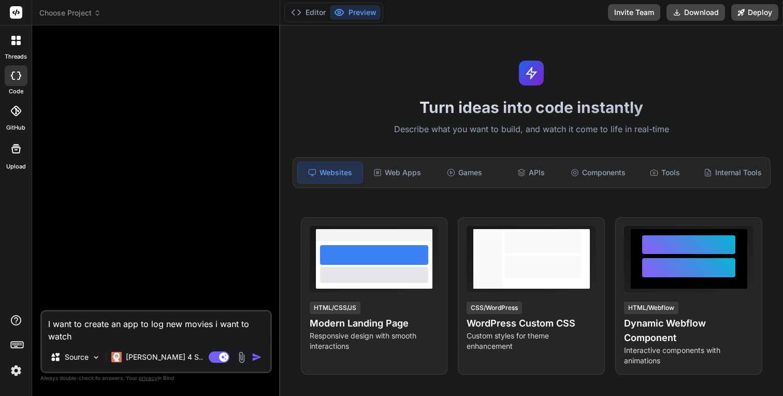
type textarea "."
type textarea "x"
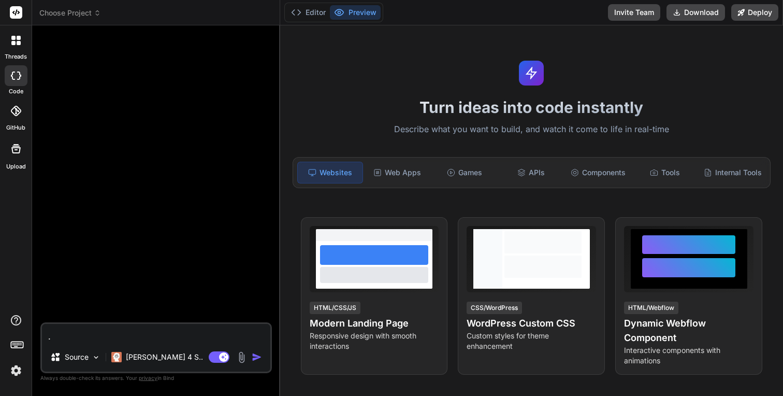
type textarea "I want to create an app to log new movies i want to watch"
type textarea "x"
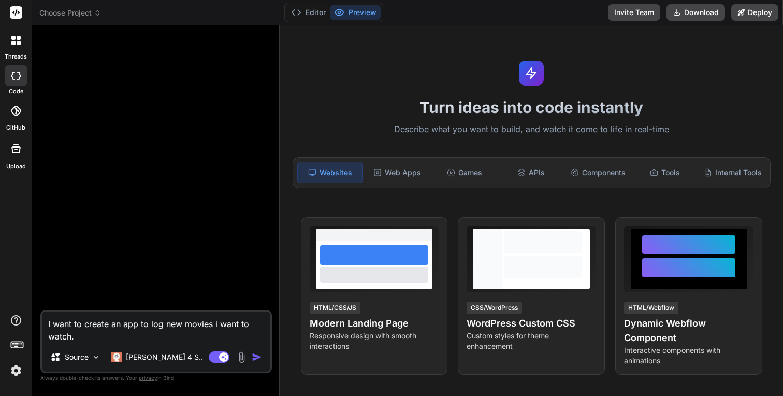
type textarea "I want to create an app to log new movies i want to watch.,"
type textarea "x"
type textarea "I want to create an app to log new movies i want to watch."
type textarea "x"
type textarea "I want to create an app to log new movies i want to watch."
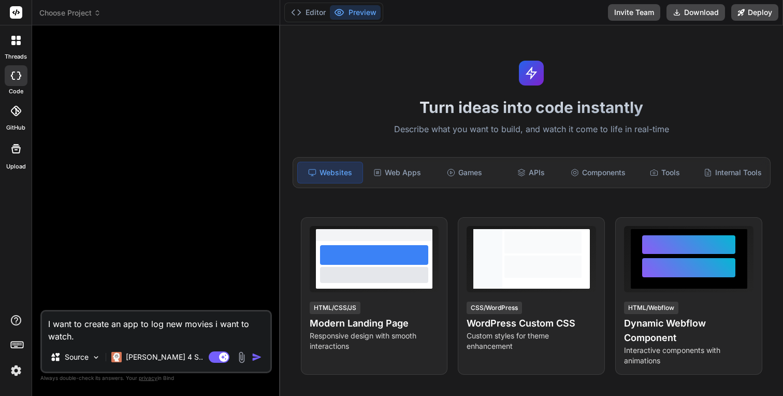
click at [255, 356] on img "button" at bounding box center [257, 357] width 10 height 10
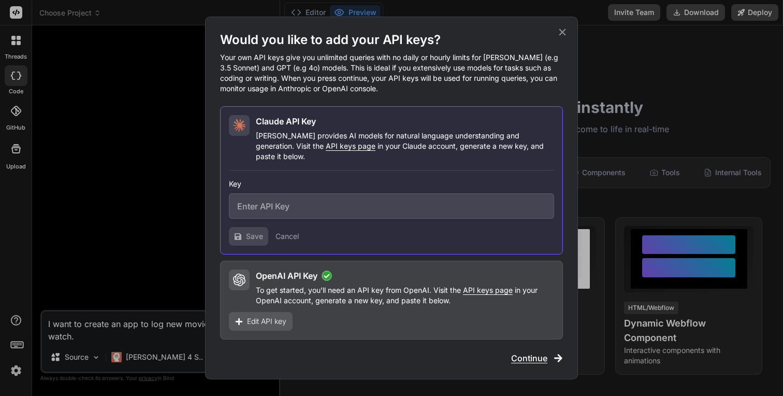
click at [535, 353] on span "Continue" at bounding box center [529, 358] width 36 height 12
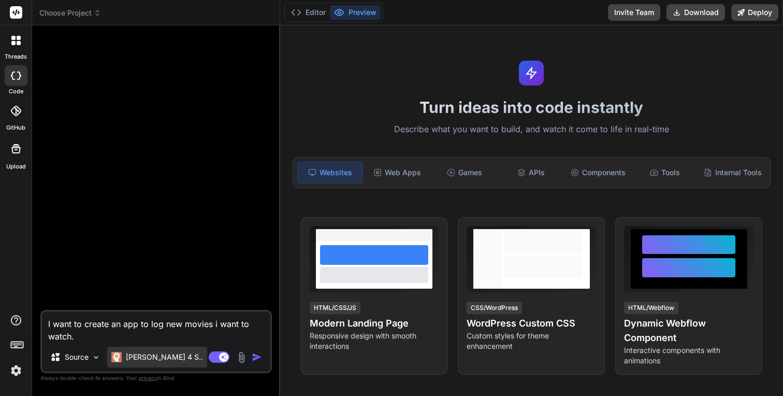
click at [142, 357] on p "[PERSON_NAME] 4 S.." at bounding box center [164, 357] width 77 height 10
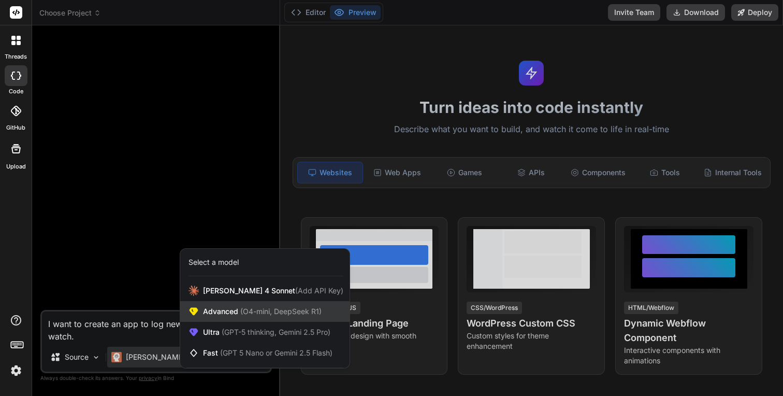
click at [274, 313] on span "(O4-mini, DeepSeek R1)" at bounding box center [279, 311] width 83 height 9
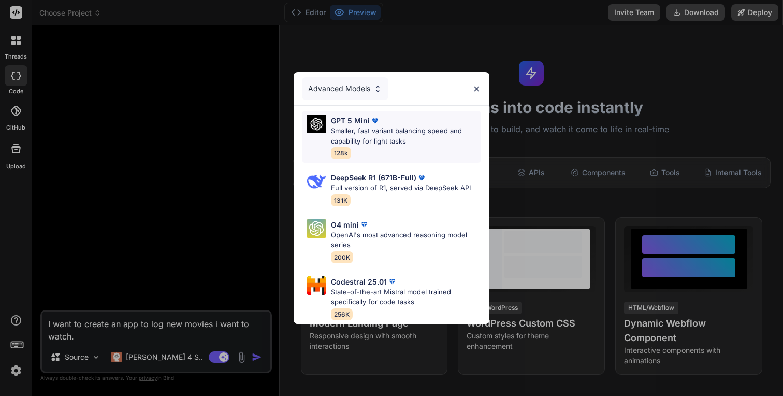
click at [380, 126] on p "Smaller, fast variant balancing speed and capability for light tasks" at bounding box center [406, 136] width 150 height 20
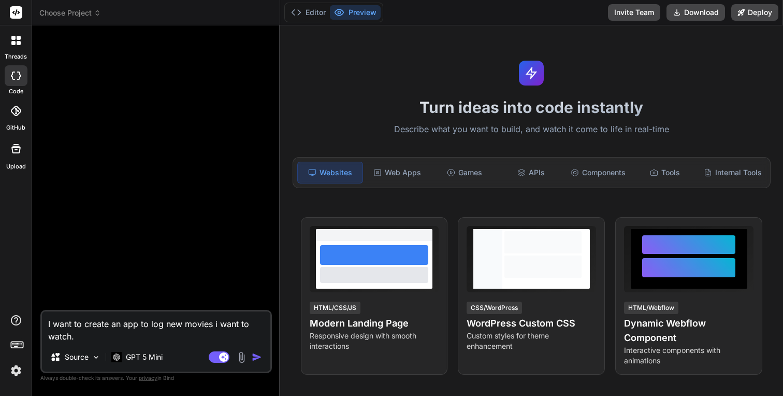
click at [260, 358] on img "button" at bounding box center [257, 357] width 10 height 10
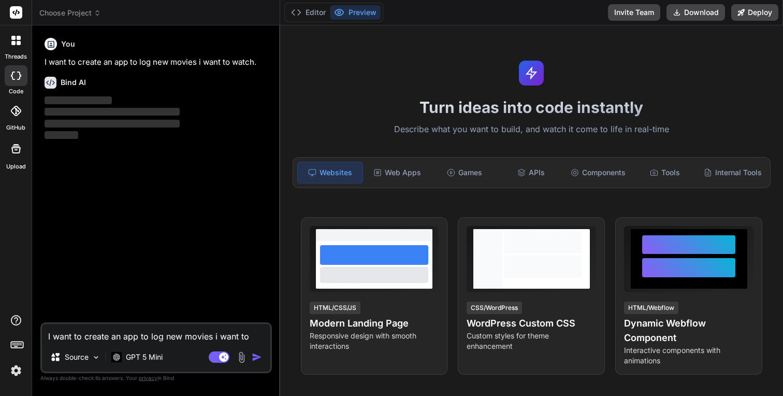
drag, startPoint x: 96, startPoint y: 186, endPoint x: 178, endPoint y: 243, distance: 99.5
click at [0, 0] on div at bounding box center [0, 0] width 0 height 0
type textarea "x"
drag, startPoint x: 180, startPoint y: 252, endPoint x: 265, endPoint y: 209, distance: 94.8
click at [0, 0] on div at bounding box center [0, 0] width 0 height 0
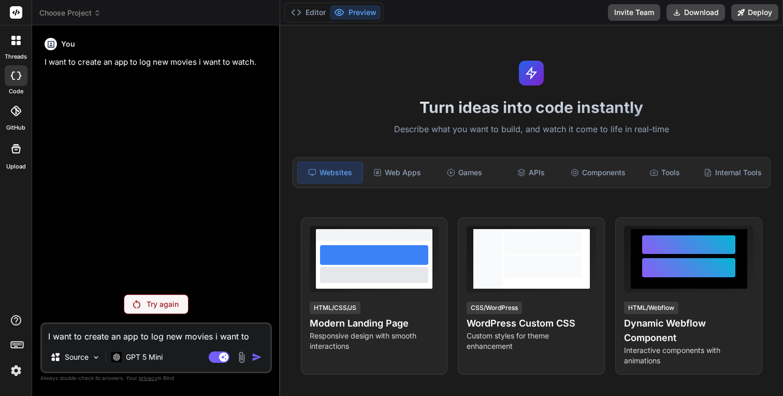
click at [0, 0] on img at bounding box center [0, 0] width 0 height 0
